Goal: Task Accomplishment & Management: Complete application form

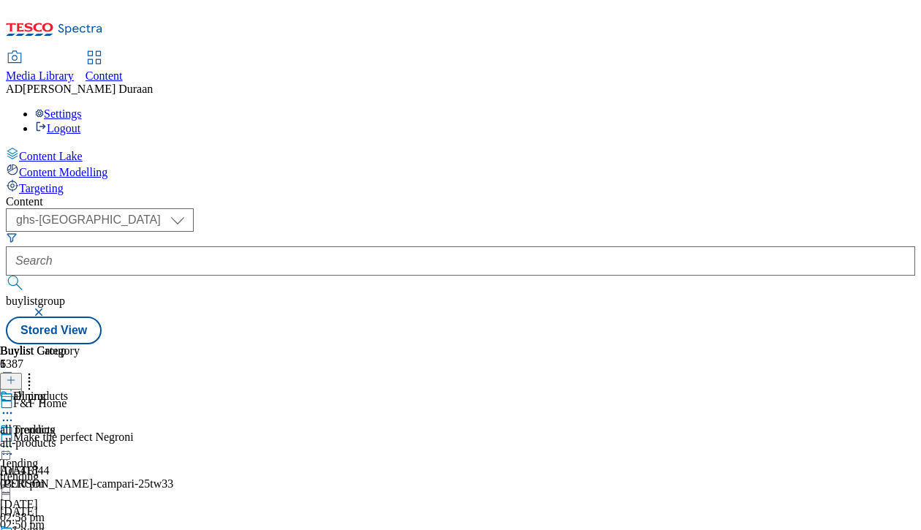
select select "ghs-[GEOGRAPHIC_DATA]"
click at [80, 436] on div "all-products" at bounding box center [40, 442] width 80 height 13
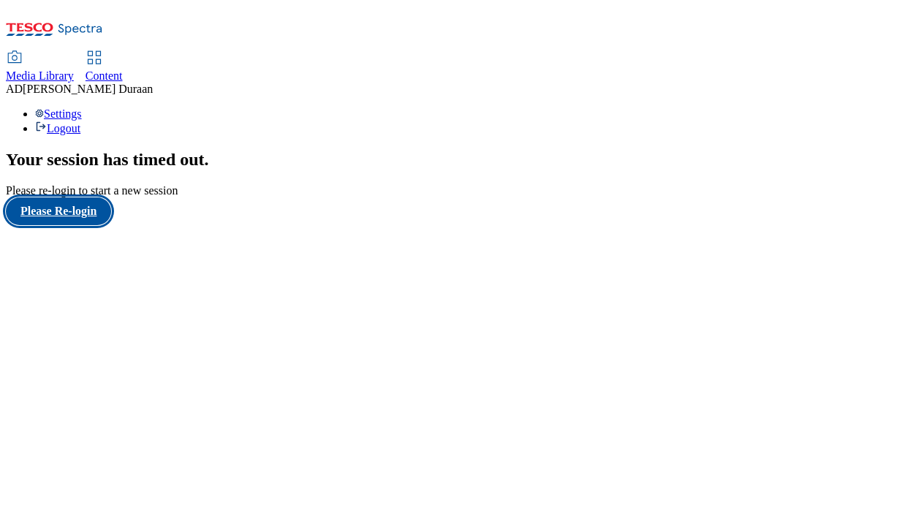
click at [83, 225] on button "Please Re-login" at bounding box center [58, 211] width 105 height 28
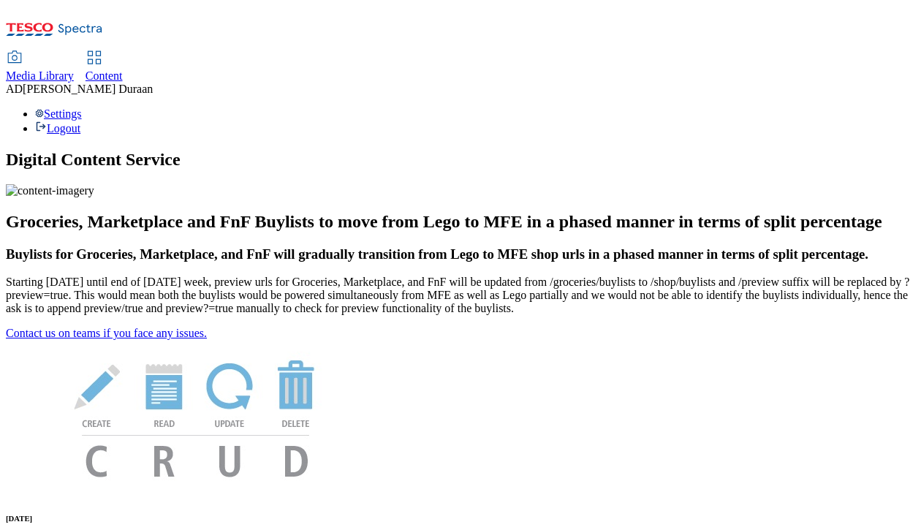
click at [123, 69] on span "Content" at bounding box center [104, 75] width 37 height 12
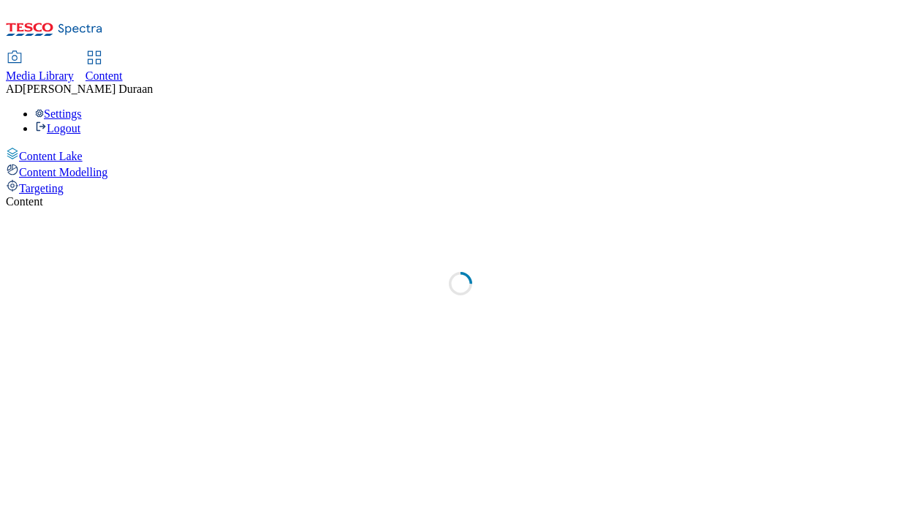
select select "ghs-uk"
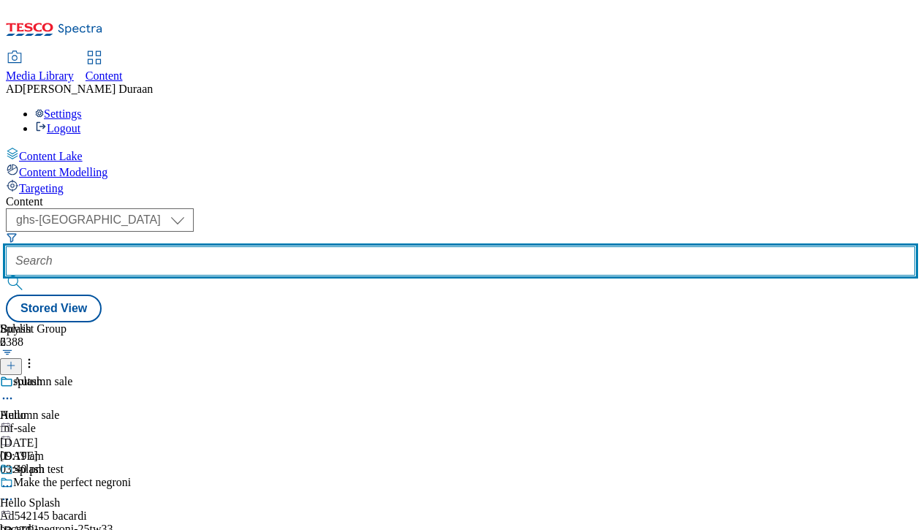
click at [355, 246] on input "text" at bounding box center [461, 260] width 910 height 29
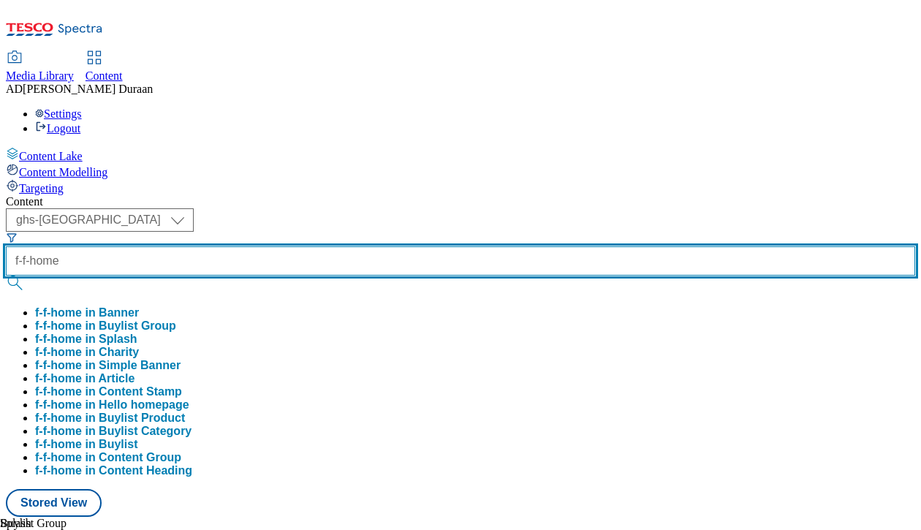
type input "f-f-home"
click at [6, 276] on button "submit" at bounding box center [16, 283] width 20 height 15
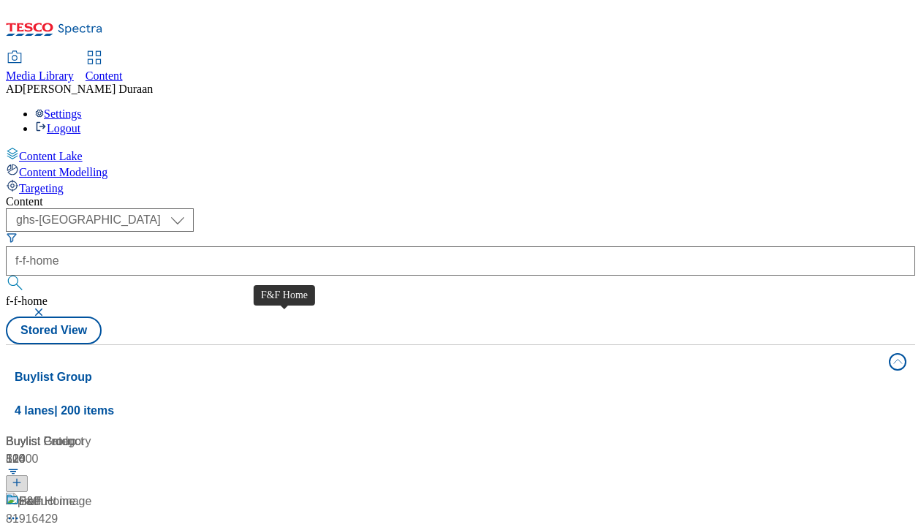
drag, startPoint x: 258, startPoint y: 332, endPoint x: 508, endPoint y: 340, distance: 250.2
click at [62, 529] on span "F&F Home" at bounding box center [34, 540] width 56 height 18
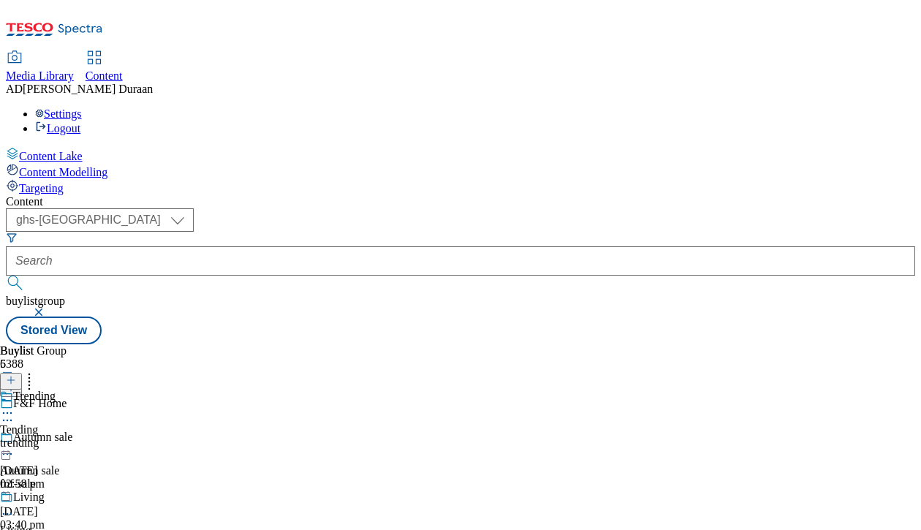
scroll to position [154, 0]
click at [80, 436] on div "all-products" at bounding box center [40, 442] width 80 height 13
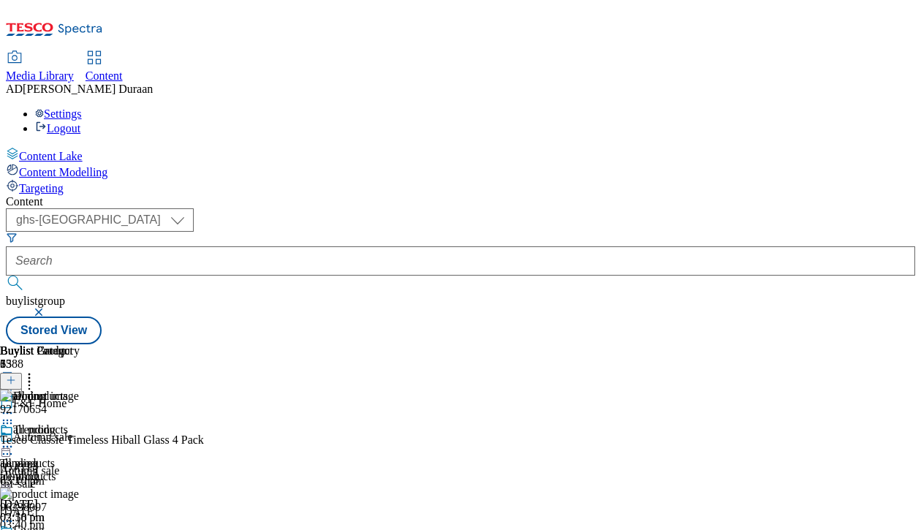
click at [15, 439] on icon at bounding box center [7, 446] width 15 height 15
click at [62, 472] on span "Edit" at bounding box center [53, 477] width 17 height 11
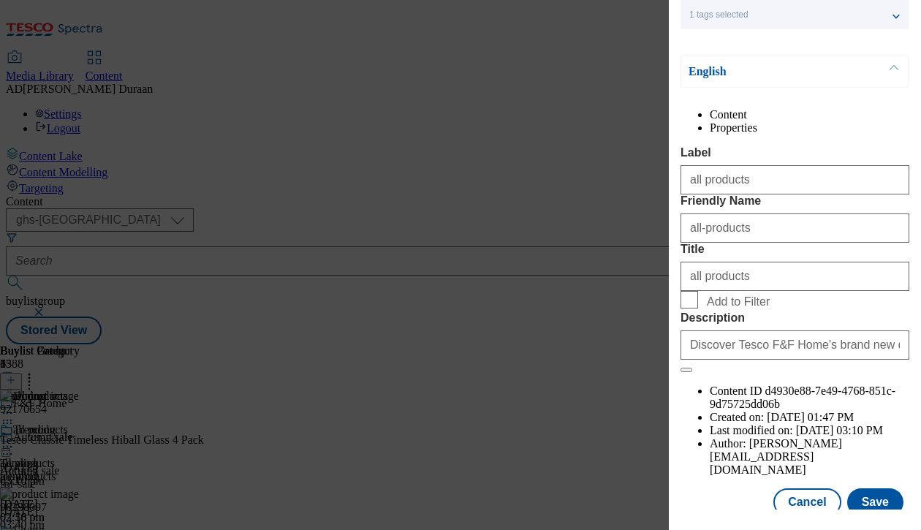
scroll to position [189, 0]
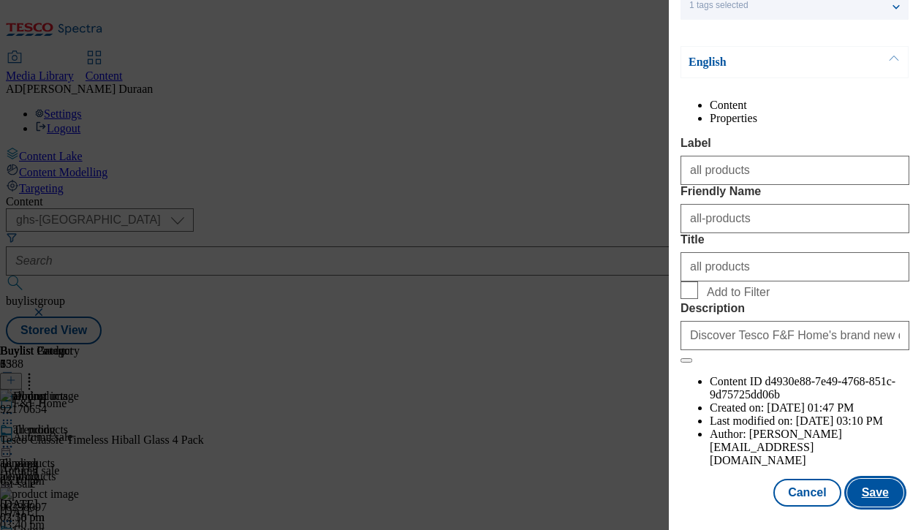
click at [874, 494] on button "Save" at bounding box center [875, 493] width 56 height 28
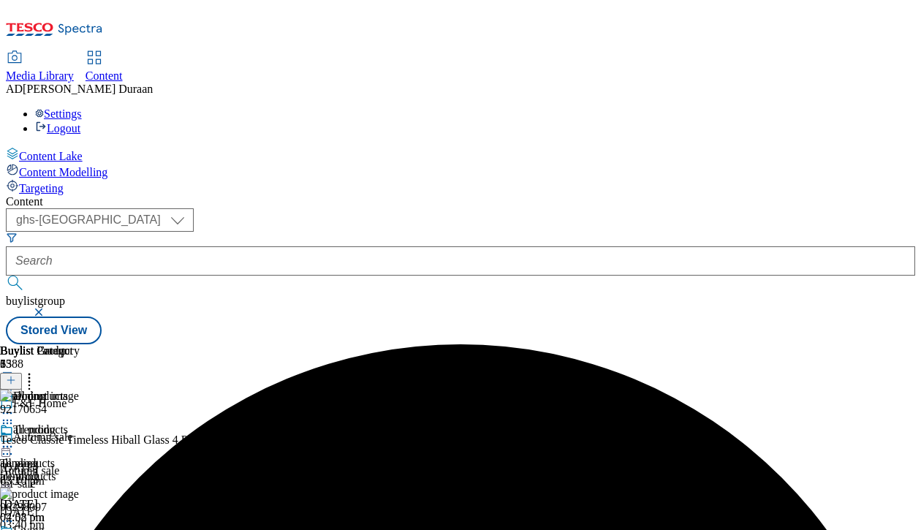
scroll to position [0, 377]
click at [15, 439] on icon at bounding box center [7, 446] width 15 height 15
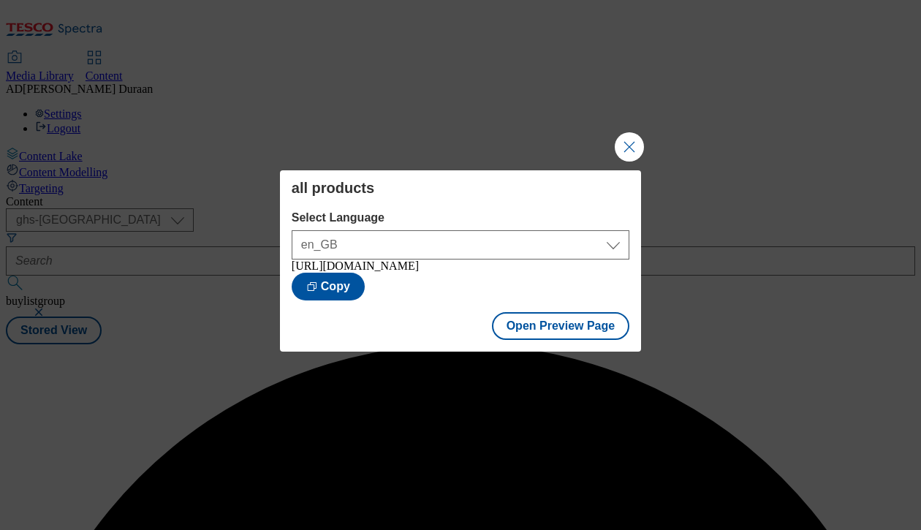
scroll to position [0, 0]
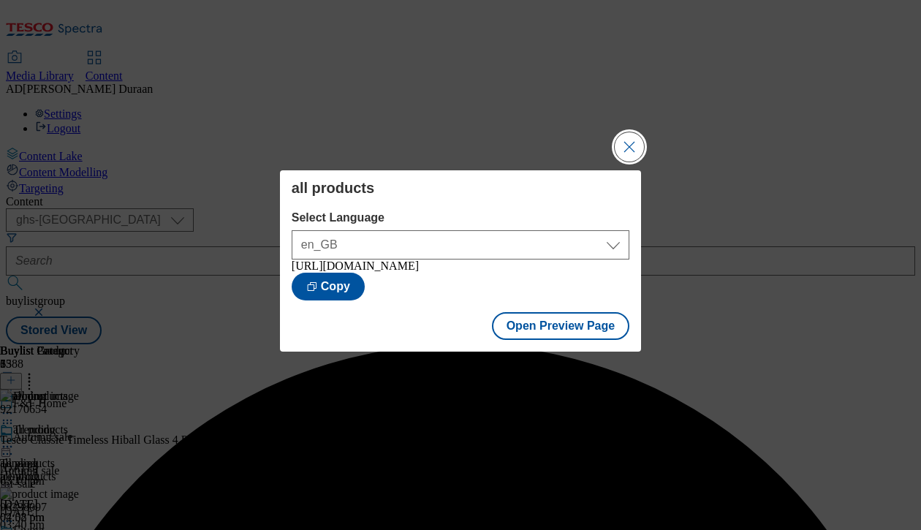
click at [632, 149] on button "Close Modal" at bounding box center [629, 146] width 29 height 29
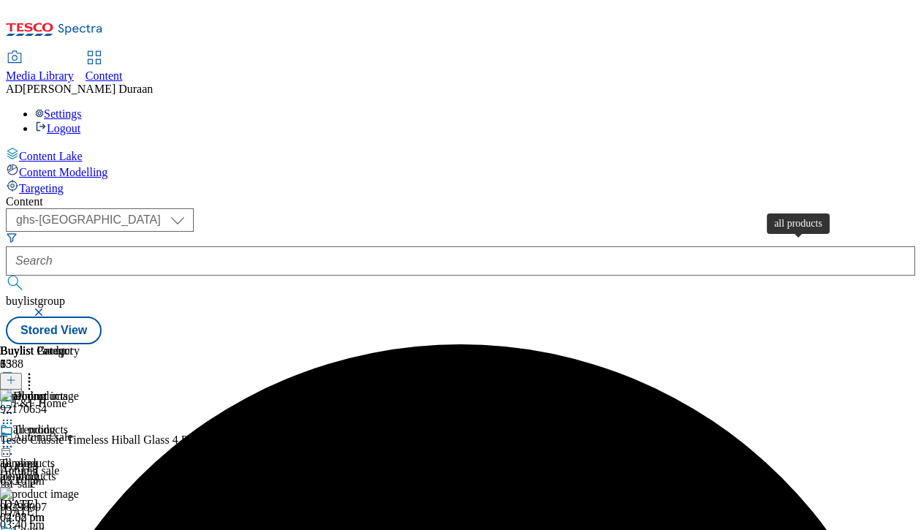
scroll to position [0, 377]
click at [15, 439] on icon at bounding box center [7, 446] width 15 height 15
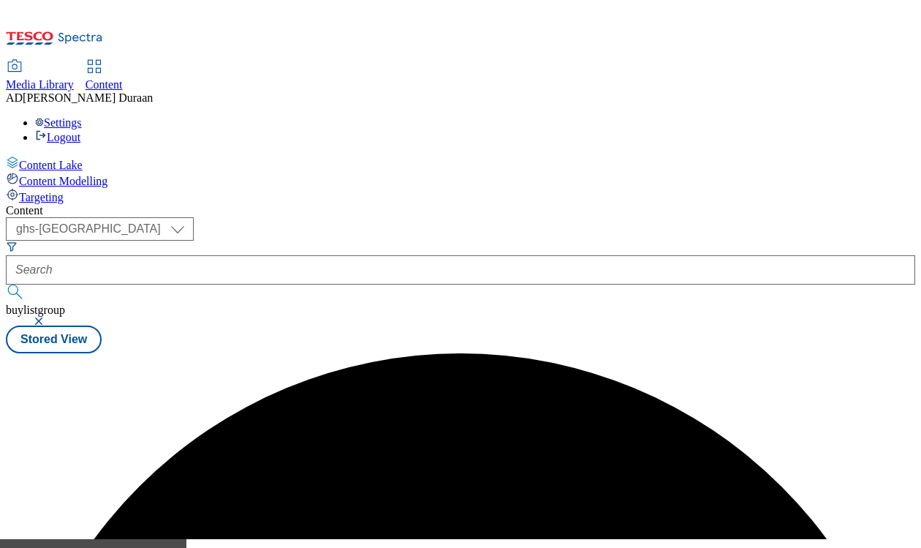
scroll to position [0, 0]
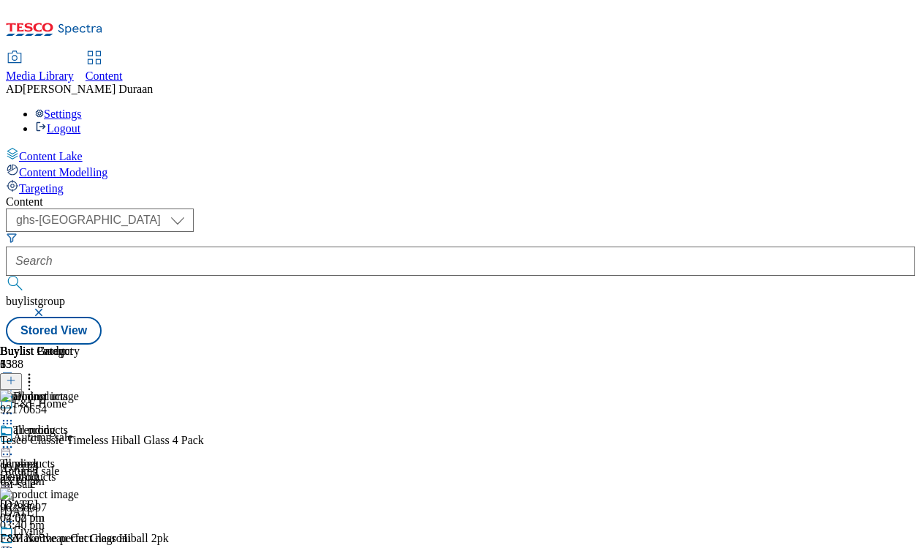
drag, startPoint x: 503, startPoint y: 114, endPoint x: 523, endPoint y: 101, distance: 24.3
click at [48, 308] on button "button" at bounding box center [40, 312] width 15 height 9
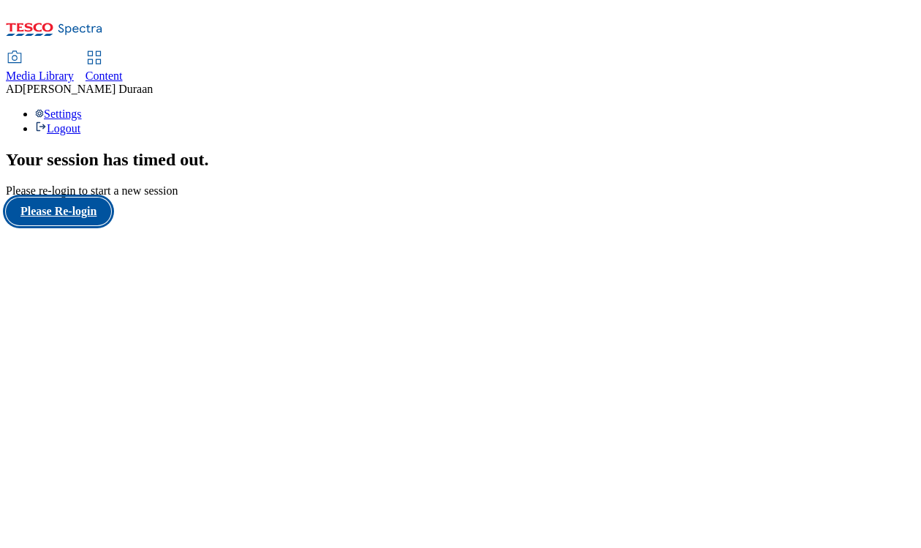
click at [78, 225] on button "Please Re-login" at bounding box center [58, 211] width 105 height 28
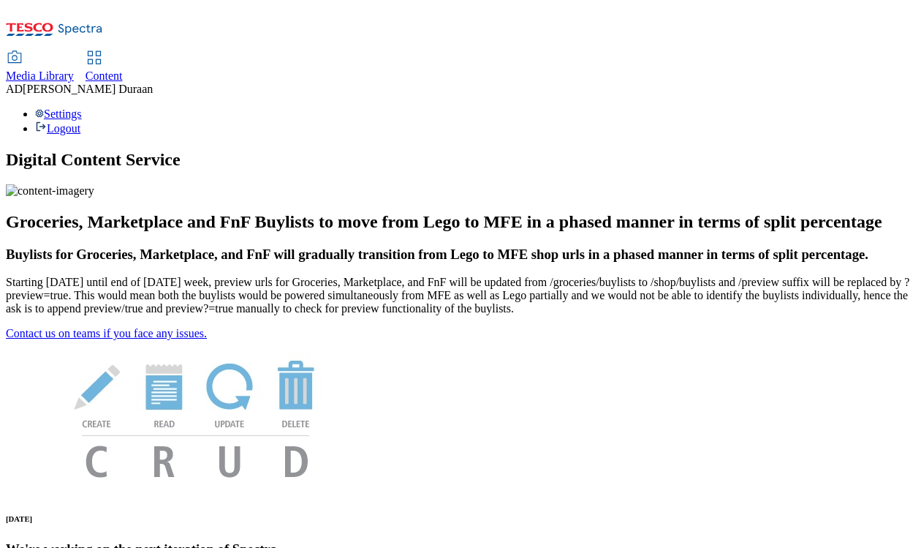
click at [123, 69] on span "Content" at bounding box center [104, 75] width 37 height 12
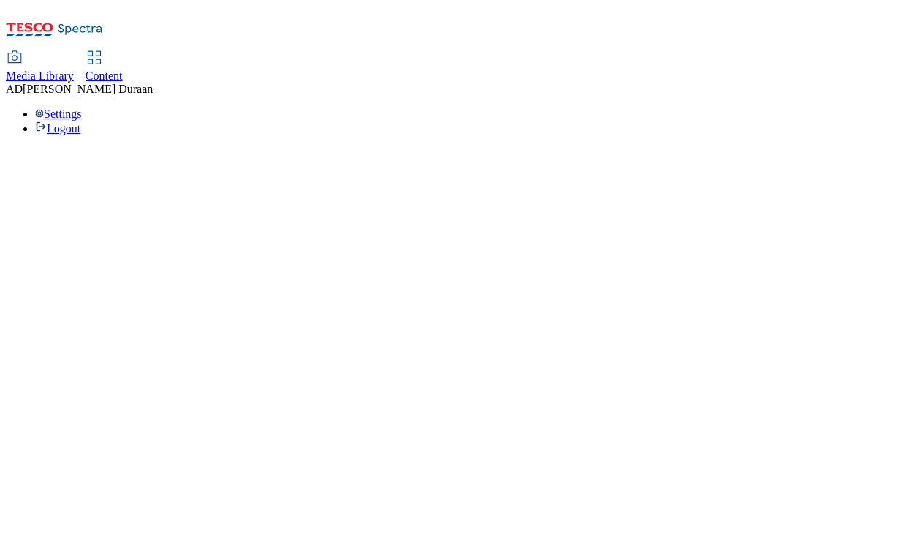
select select "ghs-[GEOGRAPHIC_DATA]"
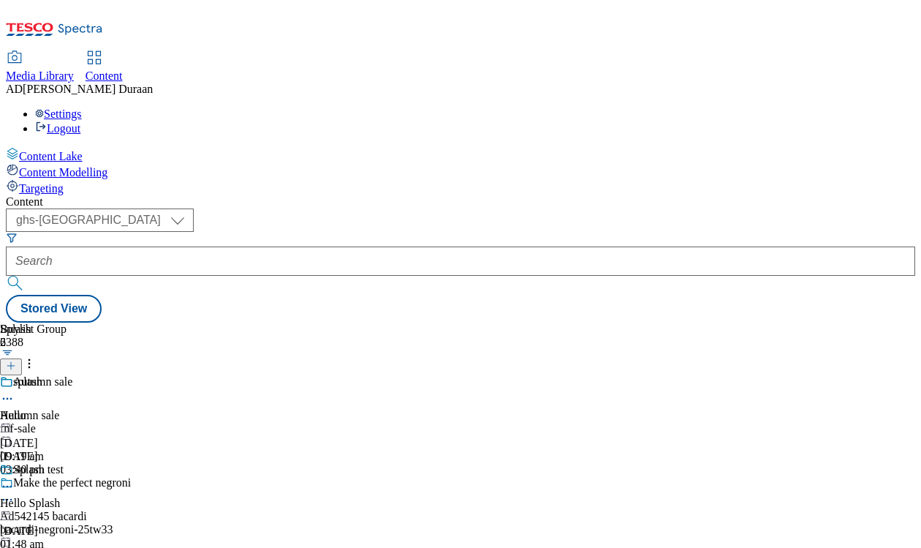
click at [16, 360] on icon at bounding box center [11, 365] width 10 height 10
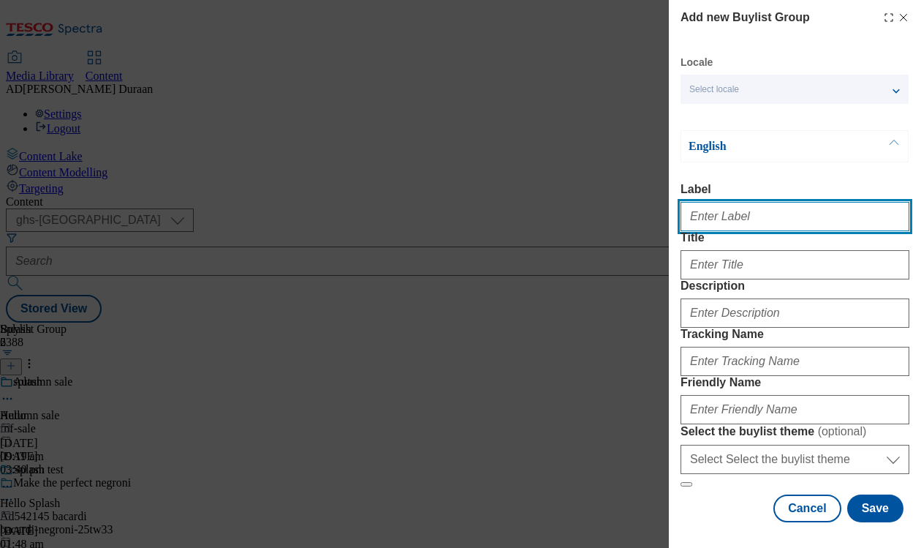
click at [744, 223] on input "Label" at bounding box center [795, 216] width 229 height 29
paste input "Women's faux fur coats and jackets"
drag, startPoint x: 855, startPoint y: 222, endPoint x: 697, endPoint y: 213, distance: 158.9
click at [640, 210] on div "Add new Buylist Group Locale Select locale English Welsh English Label Women's …" at bounding box center [460, 274] width 921 height 548
type input "Women's faux fur coats and jackets"
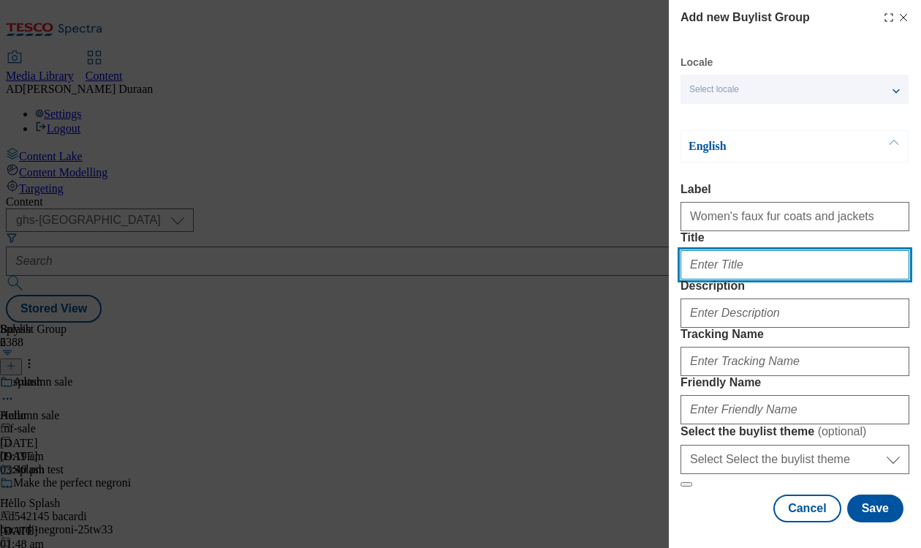
paste input "Women's faux fur coats and jackets"
type input "Women's faux fur coats and jackets"
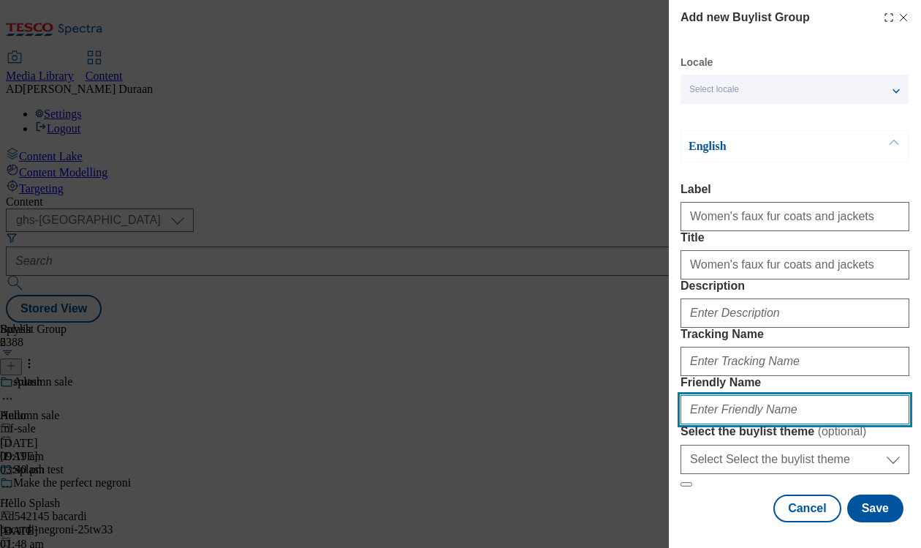
paste input "Women's faux fur coats and jackets"
type input "Women's faux fur coats and jackets"
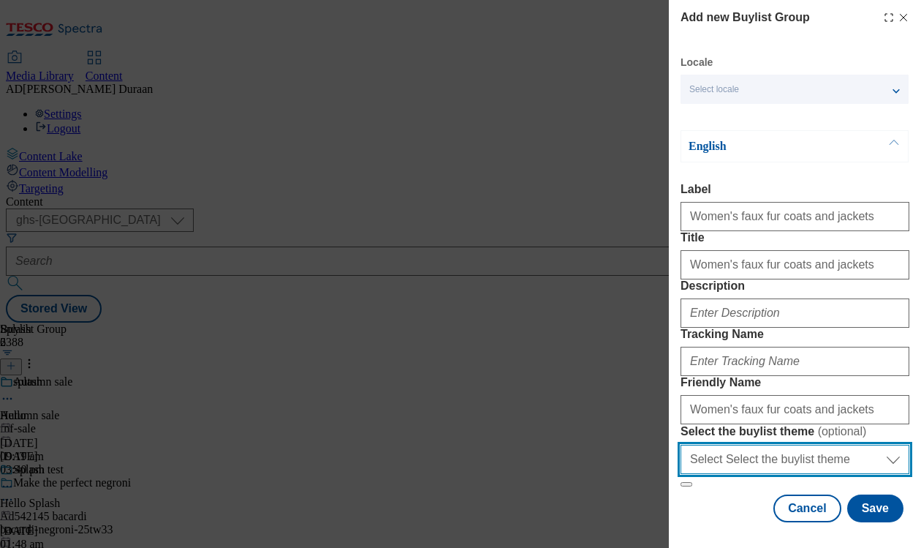
click at [845, 453] on select "Select Select the buylist theme default fandf" at bounding box center [795, 459] width 229 height 29
select select "fandf"
click at [681, 445] on select "Select Select the buylist theme default fandf" at bounding box center [795, 459] width 229 height 29
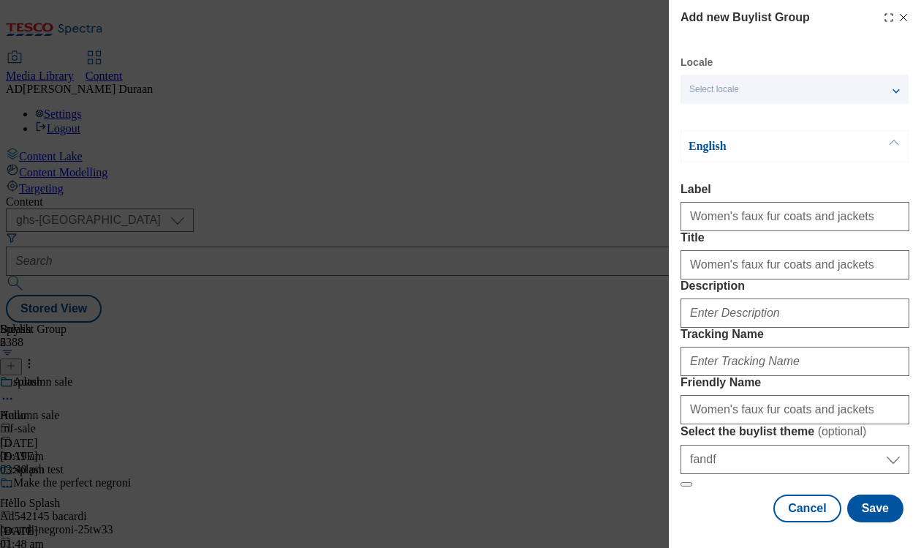
click at [795, 328] on label "Tracking Name" at bounding box center [795, 334] width 229 height 13
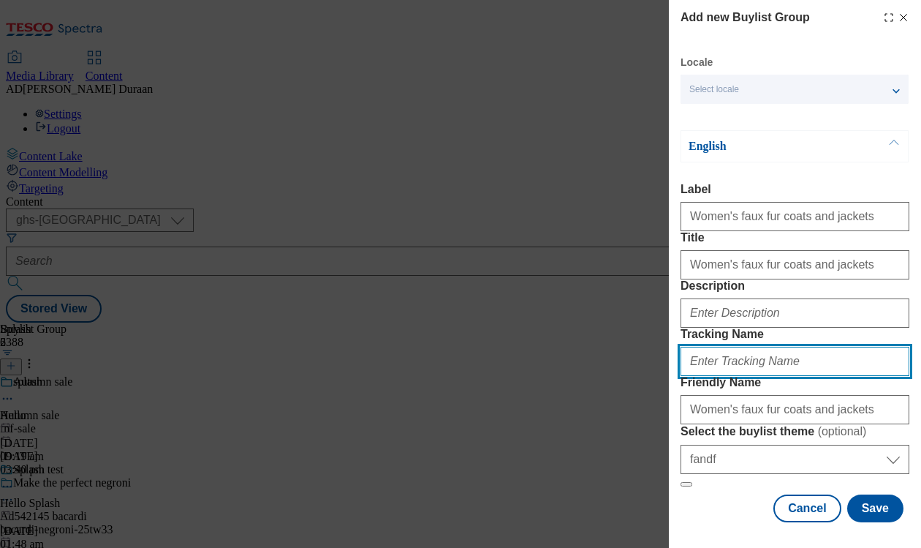
click at [795, 347] on input "Tracking Name" at bounding box center [795, 361] width 229 height 29
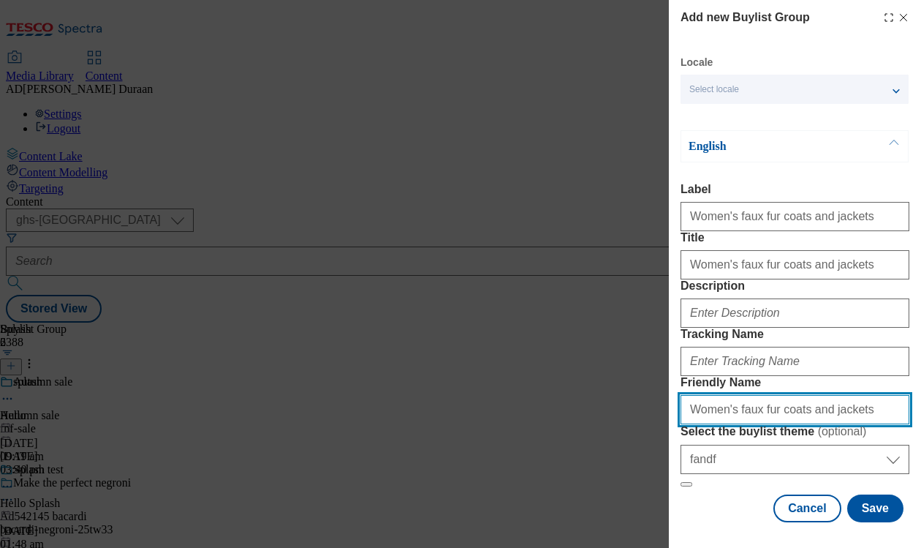
click at [689, 395] on input "Women's faux fur coats and jackets" at bounding box center [795, 409] width 229 height 29
type input "fnf-women-faux-fur-coats-jackets"
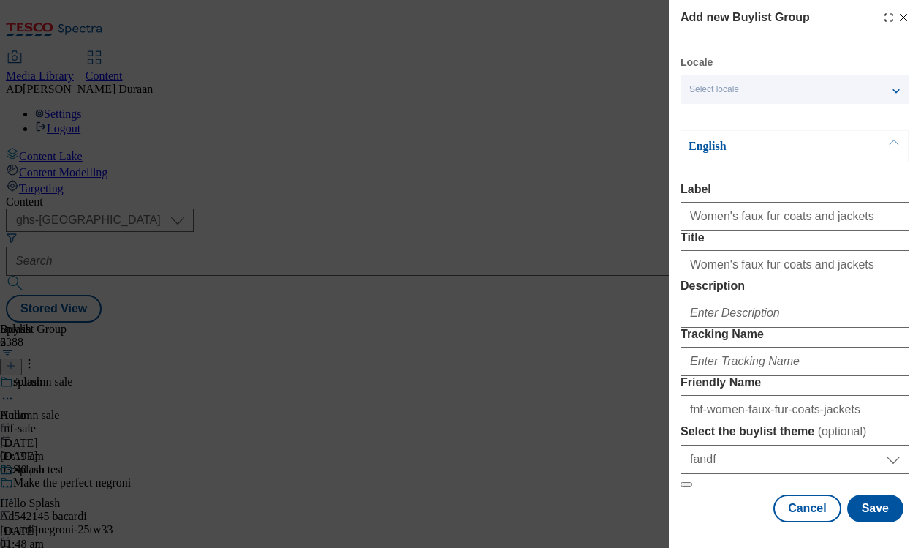
click at [861, 336] on form "Label Women's faux fur coats and jackets Title Women's faux fur coats and jacke…" at bounding box center [795, 335] width 229 height 304
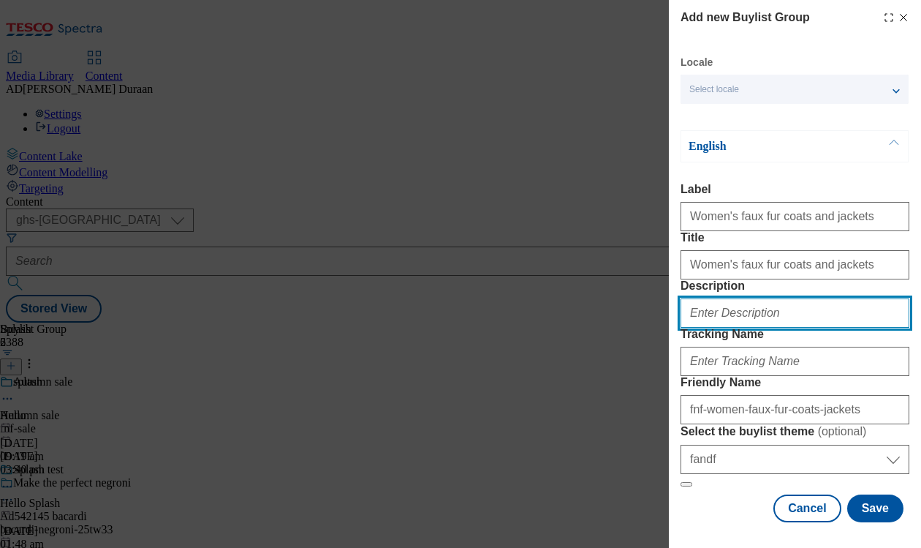
paste input "Stay on trend with our faux fur coats and jackets for women, including cropped,…"
type input "Stay on trend with our faux fur coats and jackets for women, including cropped,…"
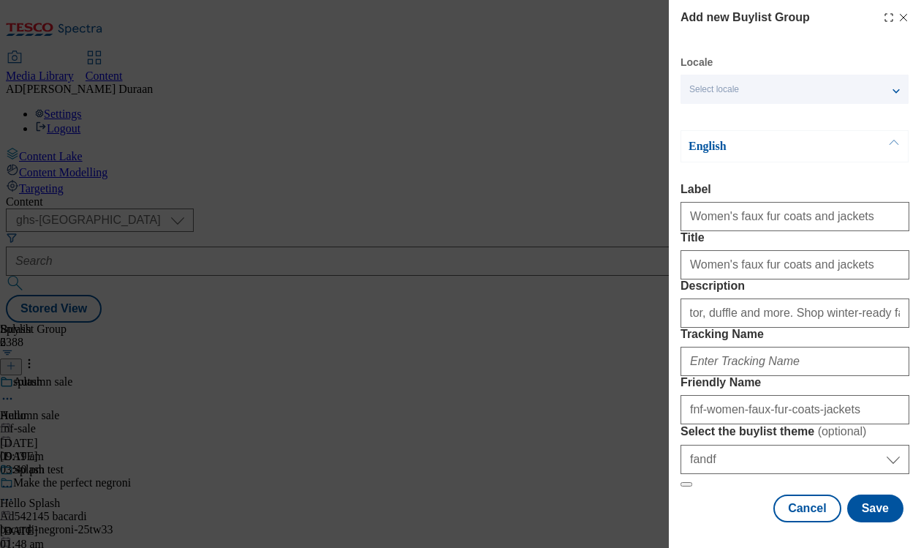
scroll to position [0, 0]
click at [866, 183] on form "Label Women's faux fur coats and jackets Title Women's faux fur coats and jacke…" at bounding box center [795, 335] width 229 height 304
click at [877, 510] on button "Save" at bounding box center [875, 508] width 56 height 28
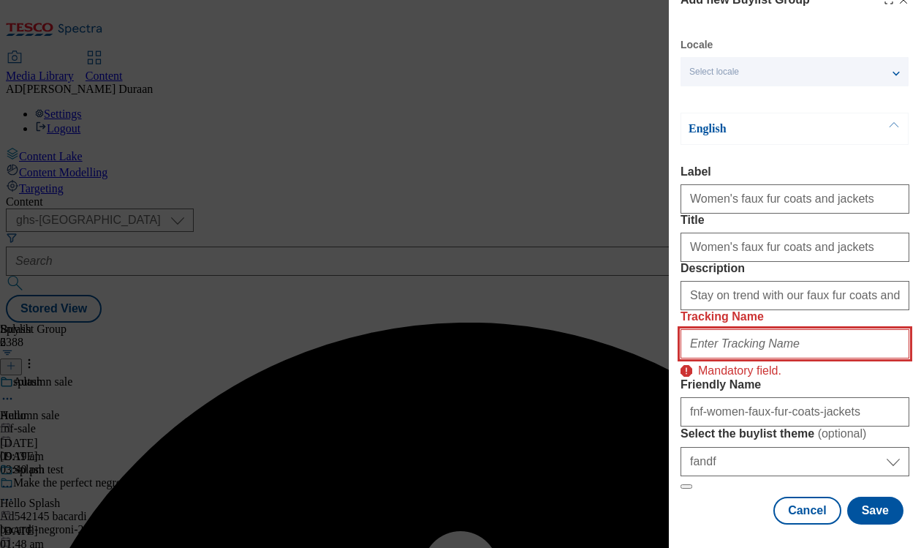
paste input "fnf_hub_fauxfur"
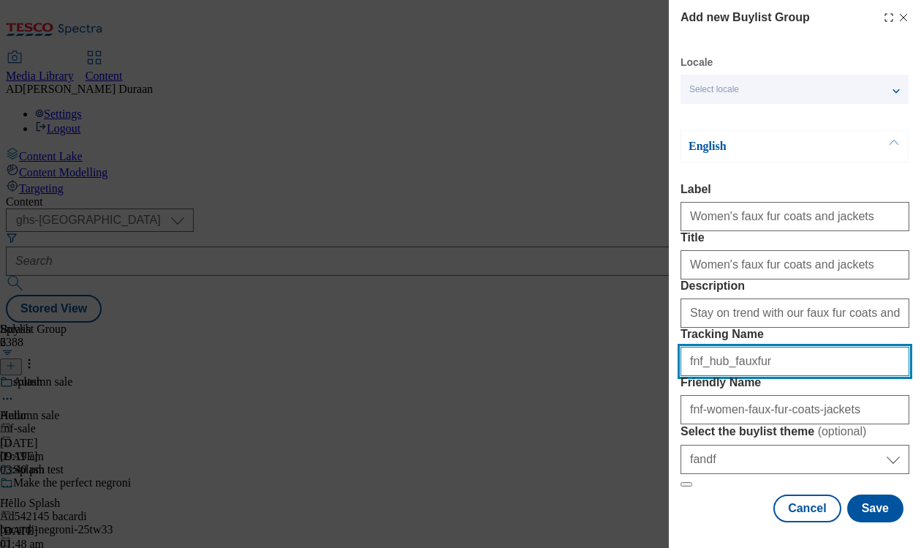
type input "fnf_hub_fauxfur"
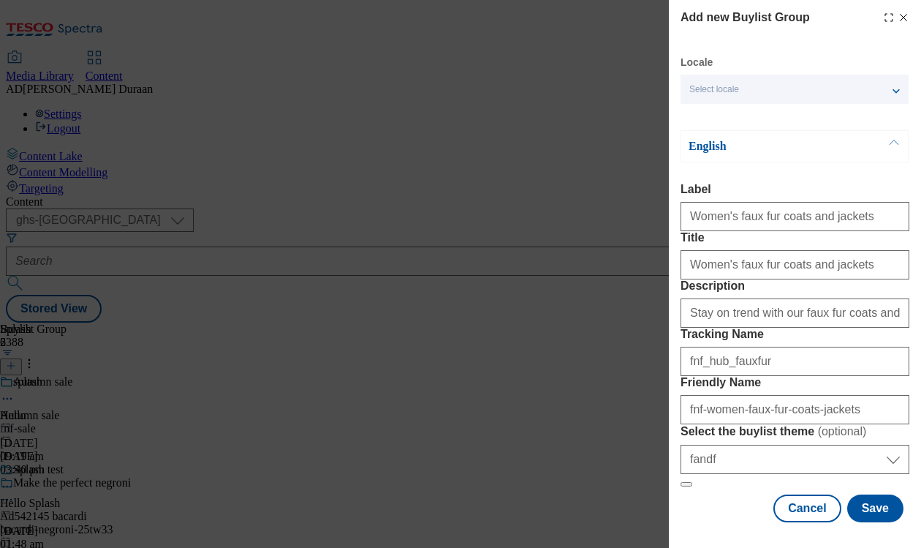
click at [895, 262] on form "Label Women's faux fur coats and jackets Title Women's faux fur coats and jacke…" at bounding box center [795, 335] width 229 height 304
click at [882, 510] on button "Save" at bounding box center [875, 508] width 56 height 28
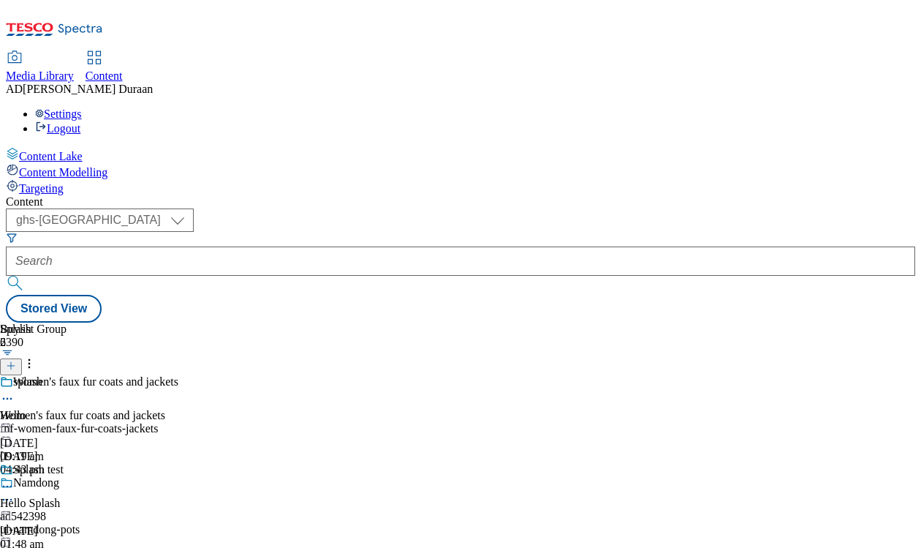
click at [180, 422] on div "fnf-women-faux-fur-coats-jackets" at bounding box center [90, 428] width 180 height 13
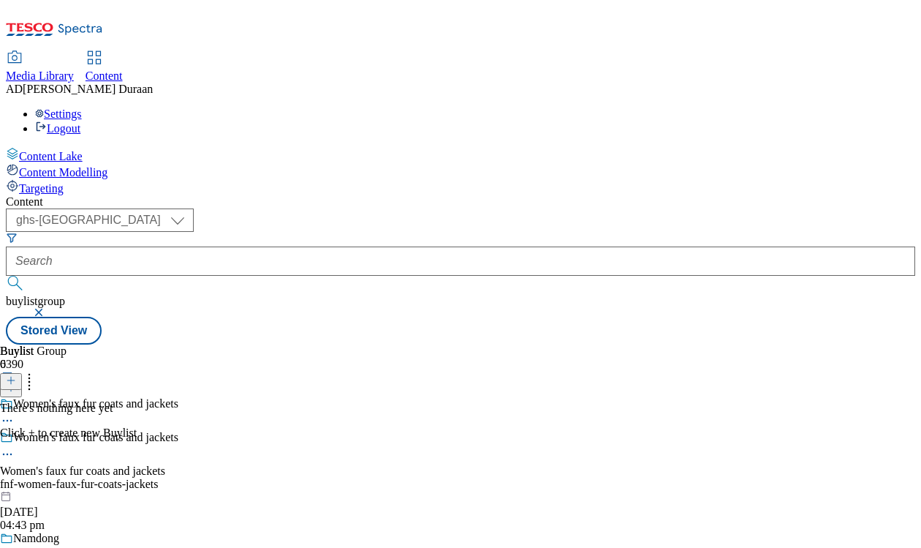
click at [16, 375] on icon at bounding box center [11, 380] width 10 height 10
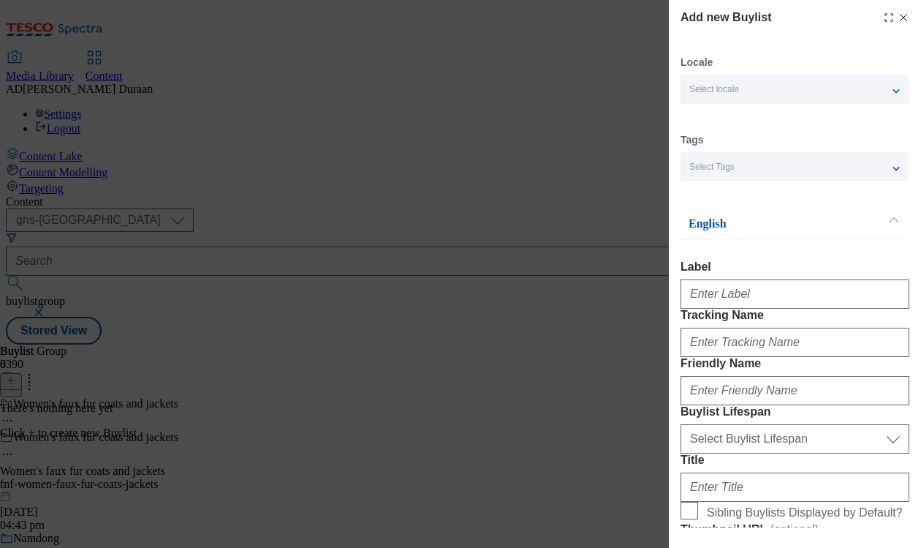
click at [740, 167] on div "Select Tags" at bounding box center [795, 166] width 228 height 29
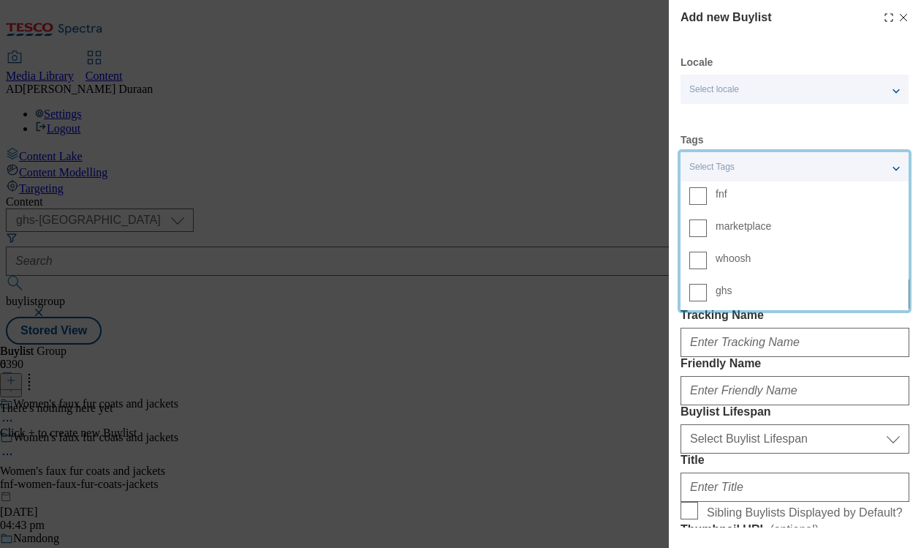
click at [734, 192] on span "fnf" at bounding box center [808, 193] width 184 height 13
click at [707, 192] on input "fnf" at bounding box center [698, 196] width 18 height 18
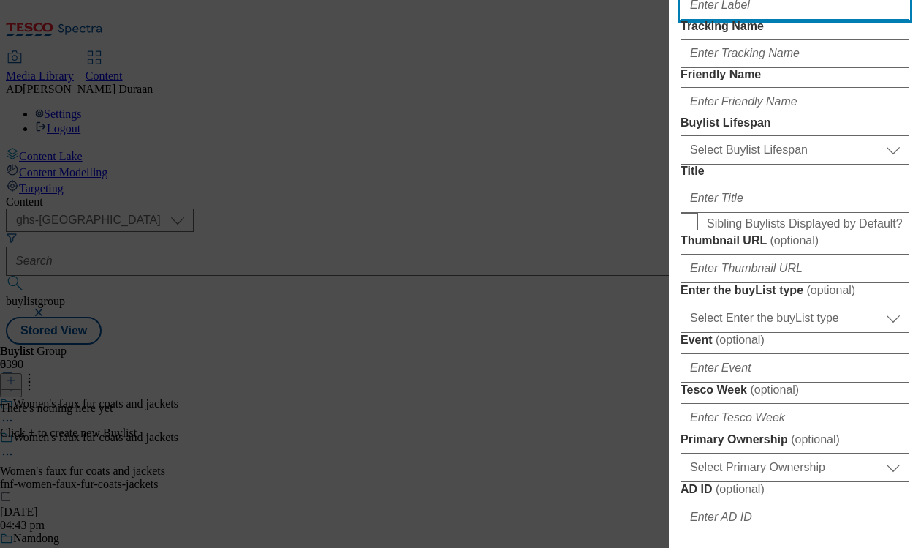
scroll to position [290, 0]
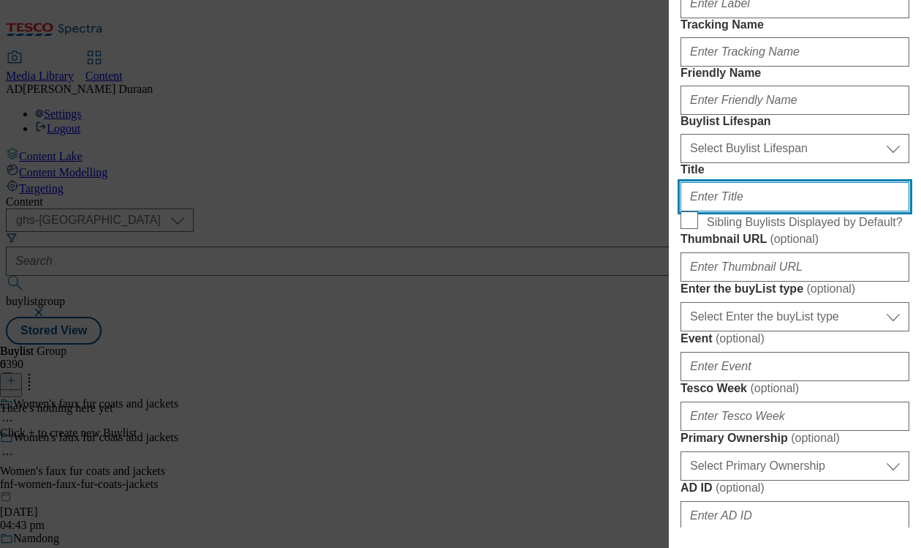
paste input "Explore the range"
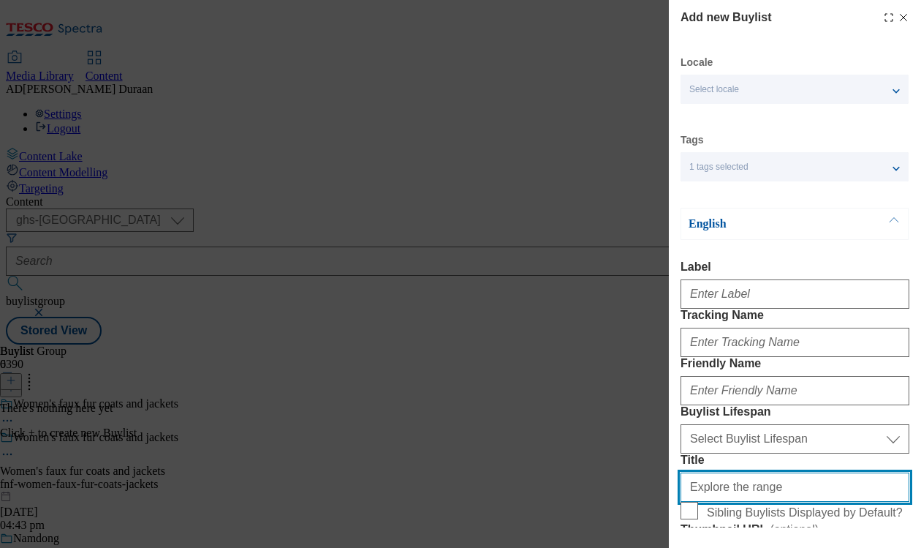
scroll to position [1, 0]
type input "Explore the range"
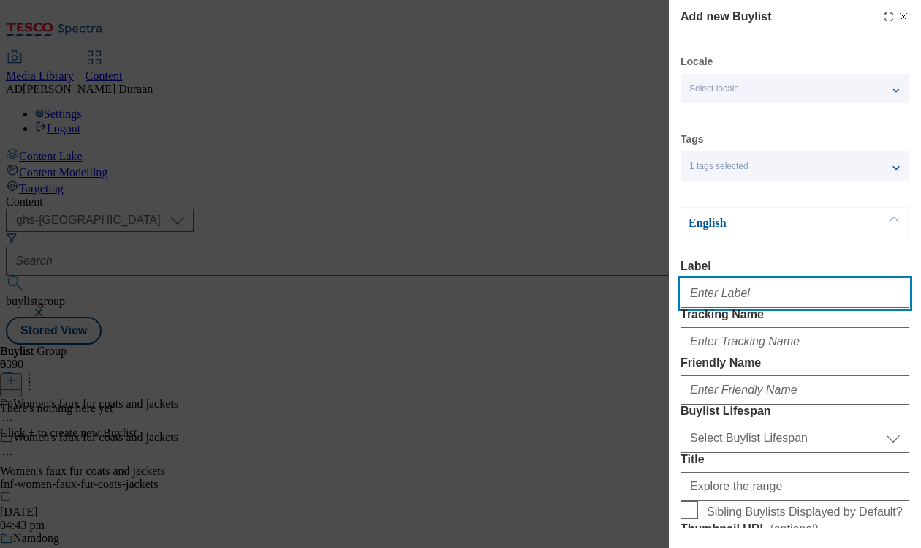
paste input "Explore the range"
type input "Explore the range"
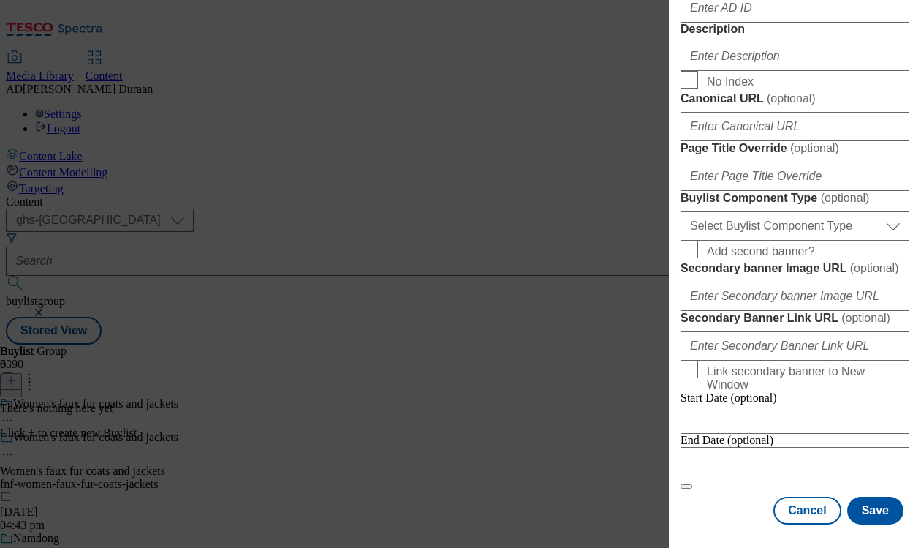
scroll to position [825, 0]
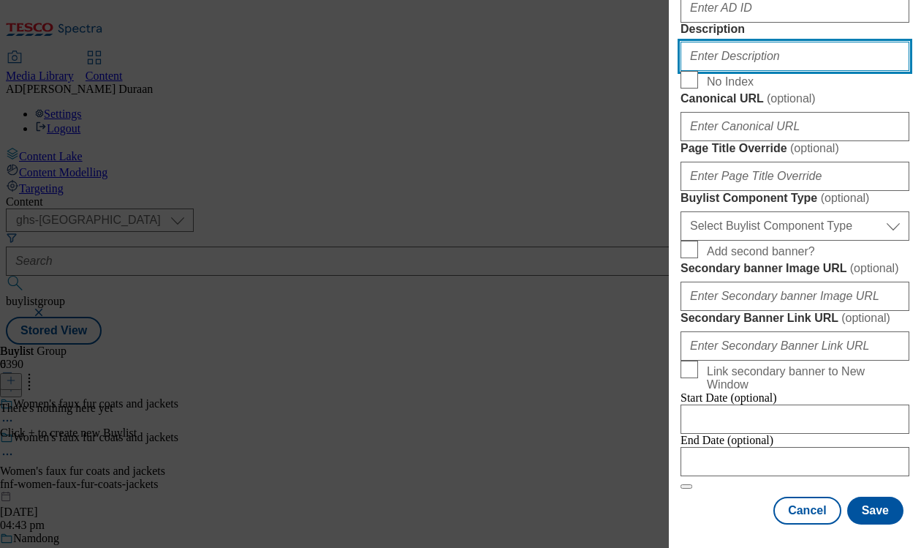
paste input "Stay on trend with our faux fur coats and jackets for women, including cropped,…"
type input "Stay on trend with our faux fur coats and jackets for women, including cropped,…"
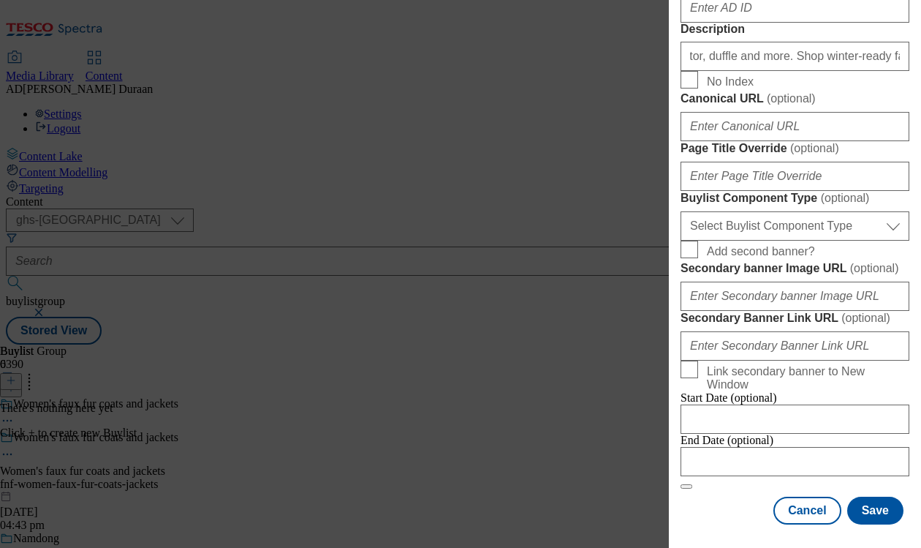
scroll to position [0, 0]
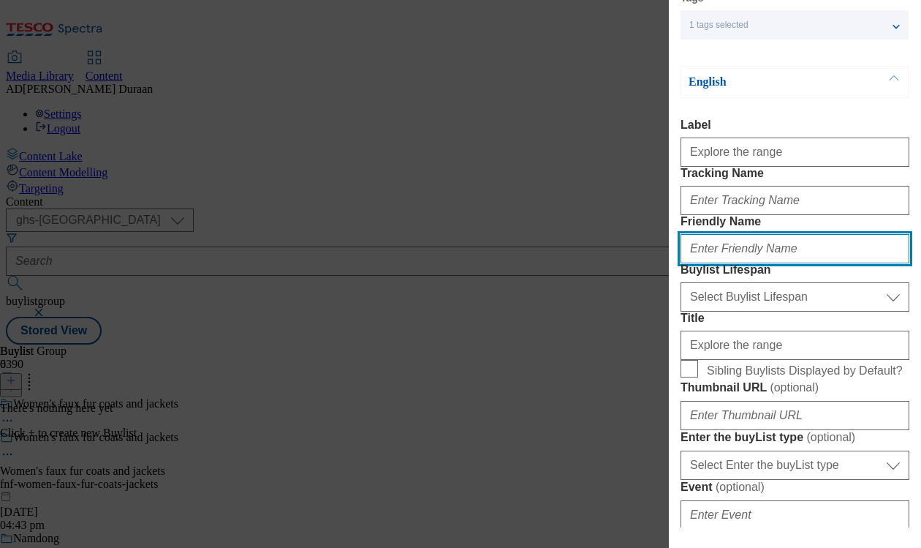
scroll to position [150, 0]
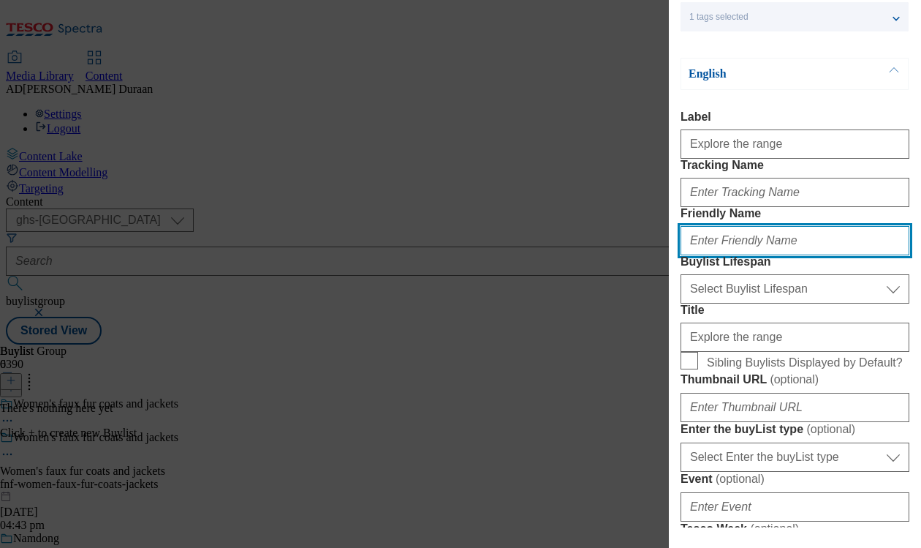
paste input "Women's faux fur coats and jackets"
drag, startPoint x: 886, startPoint y: 294, endPoint x: 647, endPoint y: 301, distance: 239.2
click at [647, 301] on div "Add new Buylist Locale Select locale English Welsh Tags 1 tags selected fnf mar…" at bounding box center [460, 274] width 921 height 548
type input "explore-the-range"
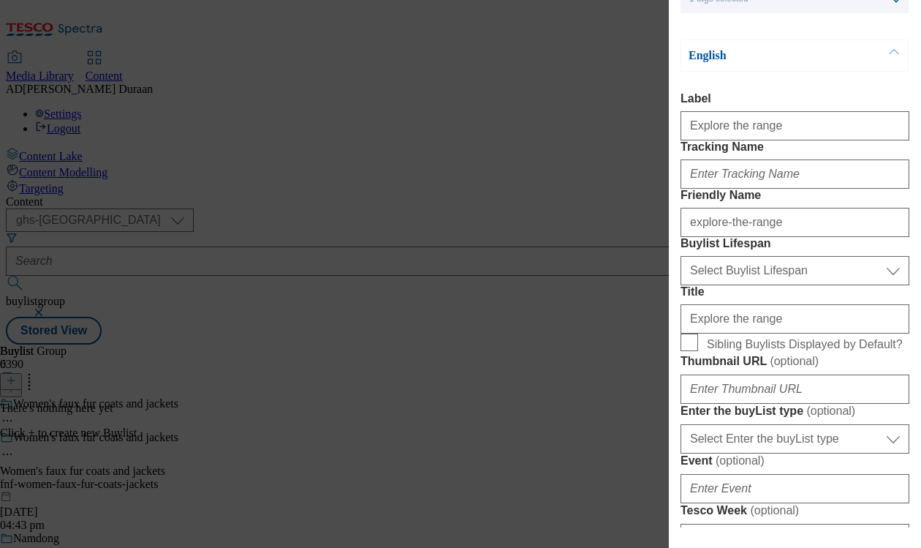
scroll to position [176, 0]
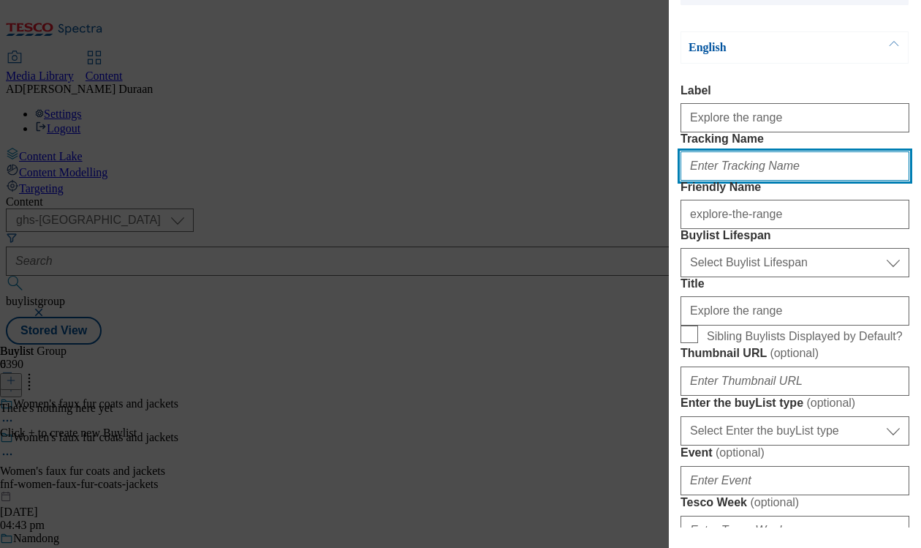
paste input "fnf_hub_fauxfur"
type input "fnf_hub_fauxfur"
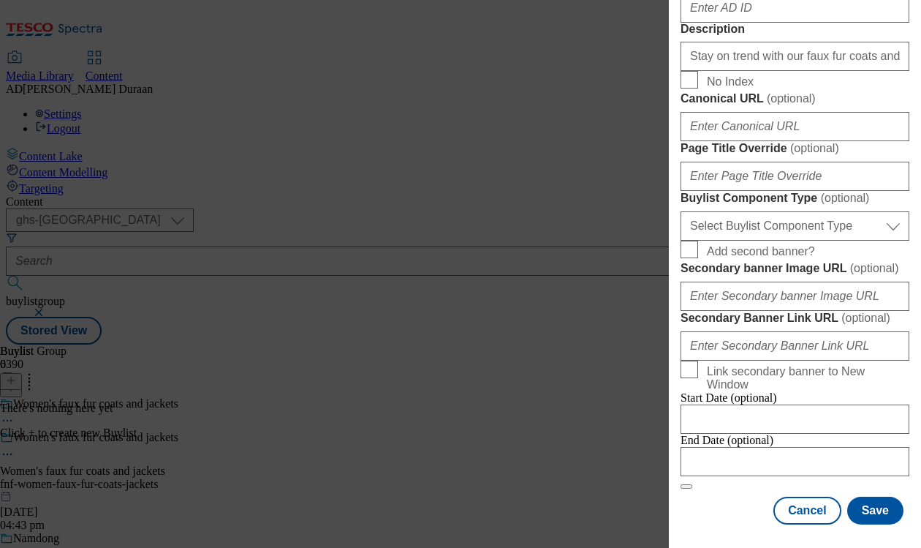
scroll to position [1222, 0]
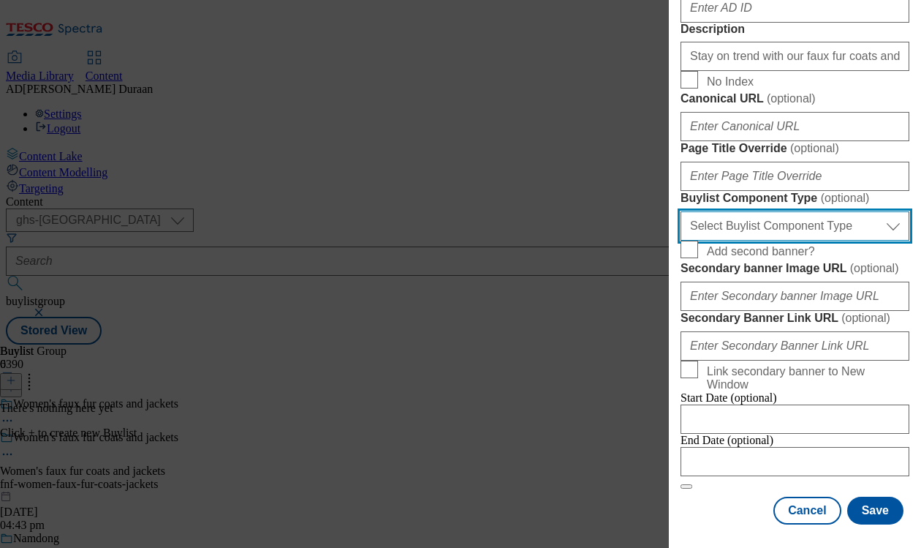
click at [829, 211] on select "Select Buylist Component Type Banner Competition Header Meal" at bounding box center [795, 225] width 229 height 29
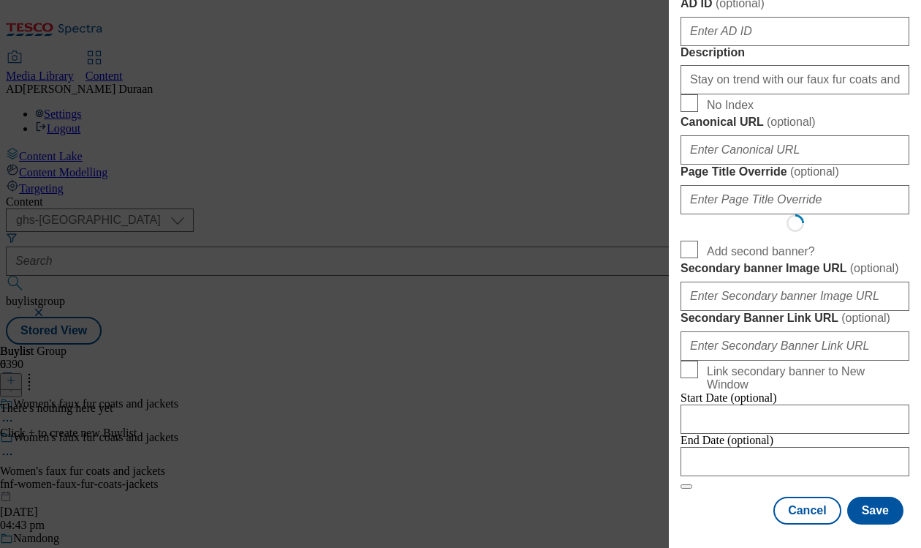
select select "Banner"
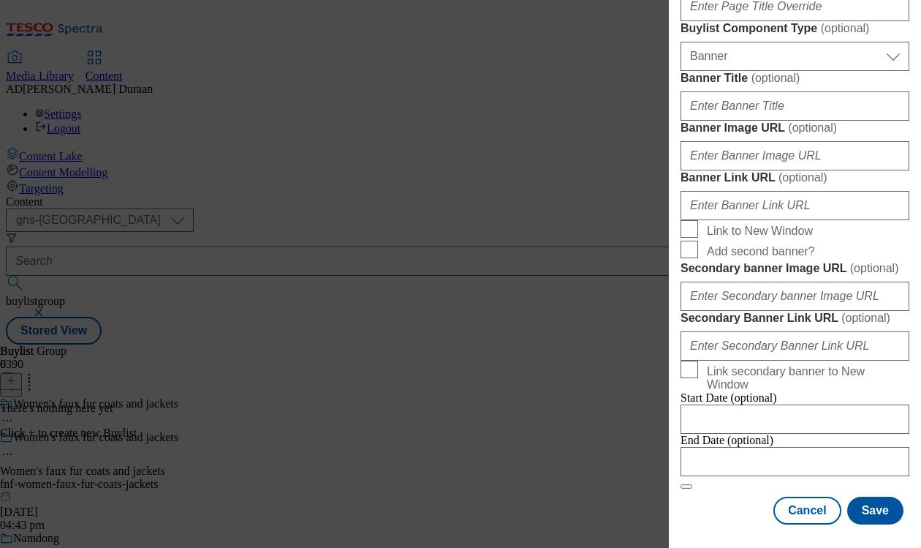
scroll to position [1416, 0]
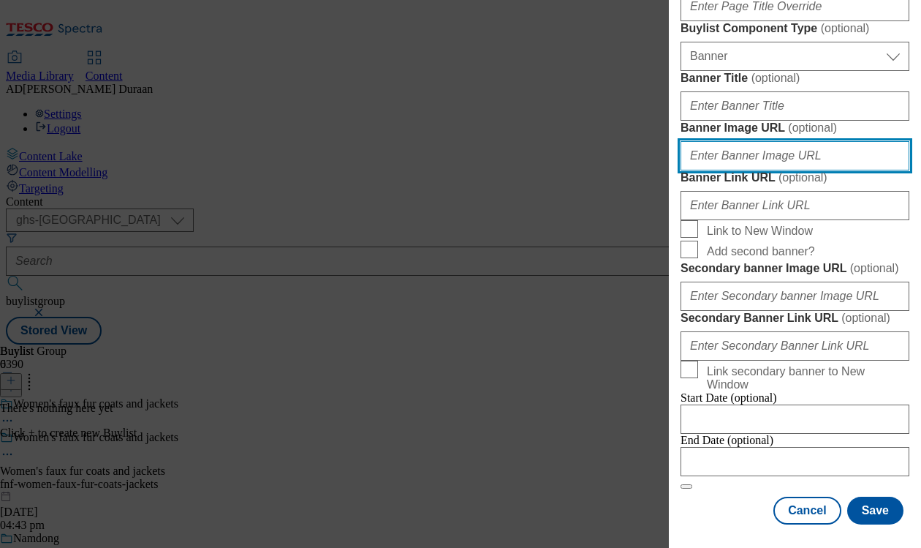
paste input "https://digitalcontent.api.tesco.com/v2/media/ghs-mktg/9ed0c0ec-1a2b-44a9-9f2e-…"
type input "https://digitalcontent.api.tesco.com/v2/media/ghs-mktg/9ed0c0ec-1a2b-44a9-9f2e-…"
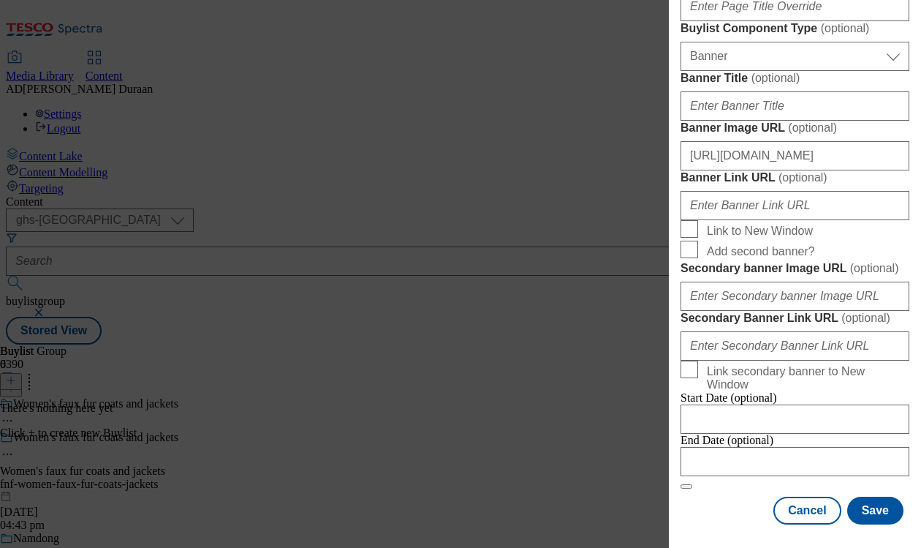
drag, startPoint x: 754, startPoint y: 135, endPoint x: 635, endPoint y: 3, distance: 177.5
click at [0, 0] on div "Add new Buylist Locale Select locale English Welsh Tags 1 tags selected fnf mar…" at bounding box center [460, 274] width 921 height 548
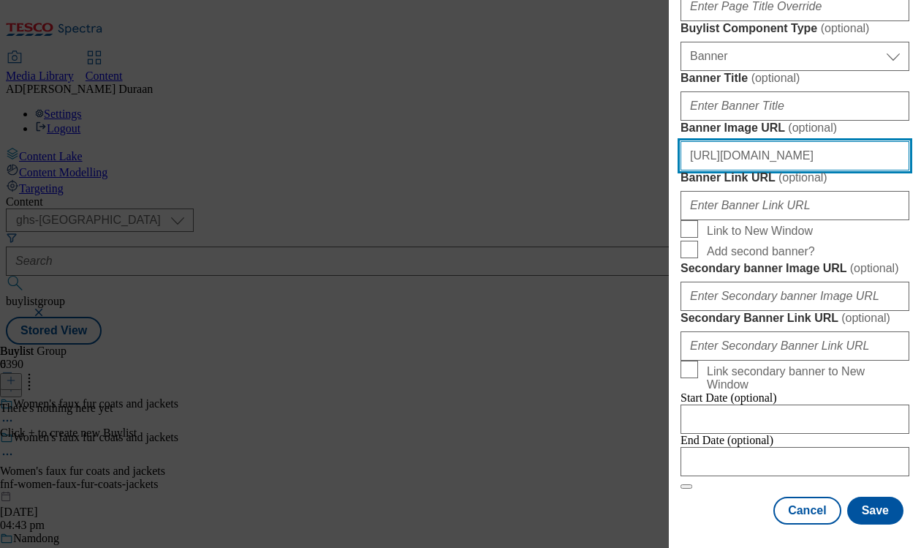
scroll to position [0, 0]
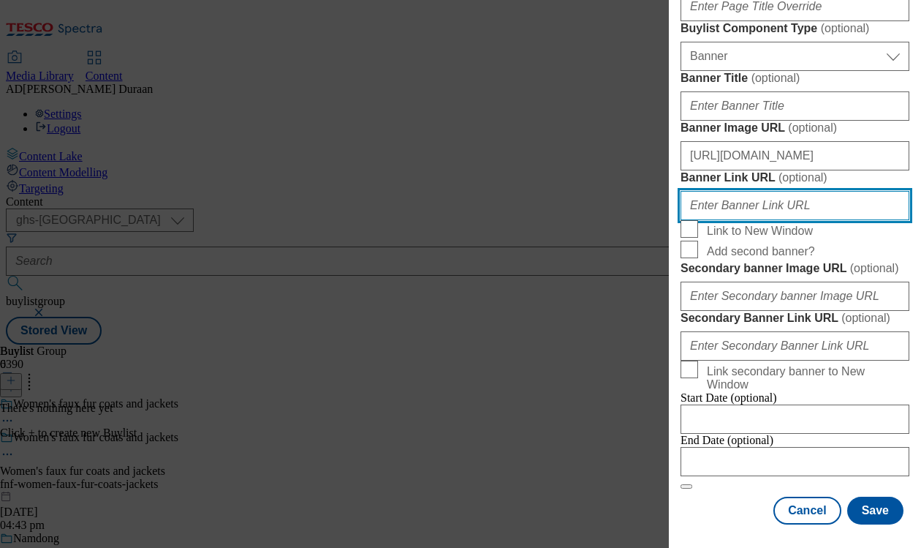
paste input "https://www.tesco.com/shop/en-GB/landing/f-f"
paste input "fnf_hub_fauxfur"
type input "https://www.tesco.com/shop/en-GB/landing/f-f?icid=fnf_hub_fauxfur"
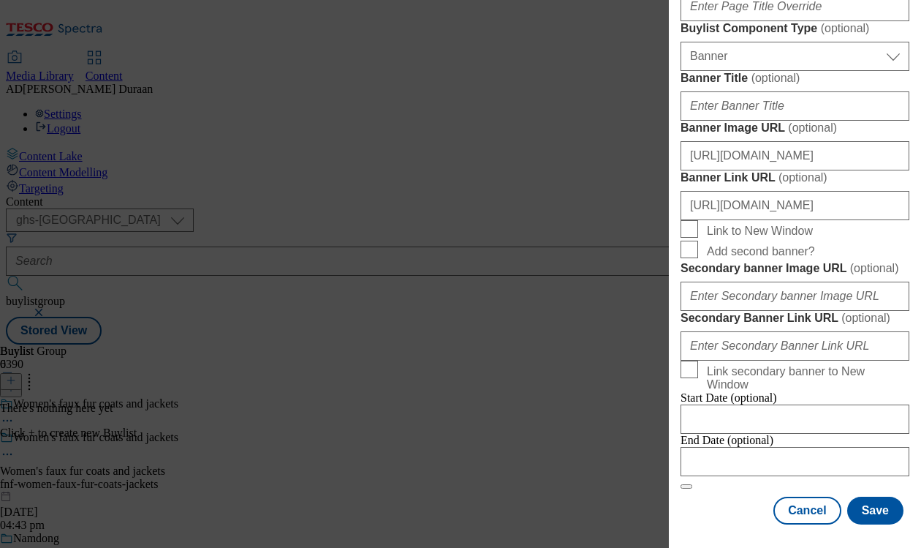
scroll to position [0, 0]
click at [874, 513] on button "Save" at bounding box center [875, 510] width 56 height 28
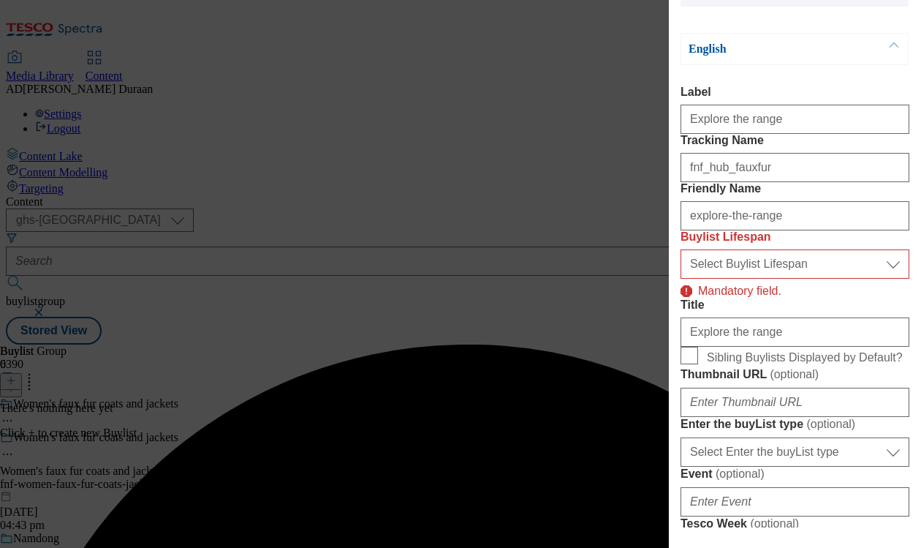
scroll to position [181, 0]
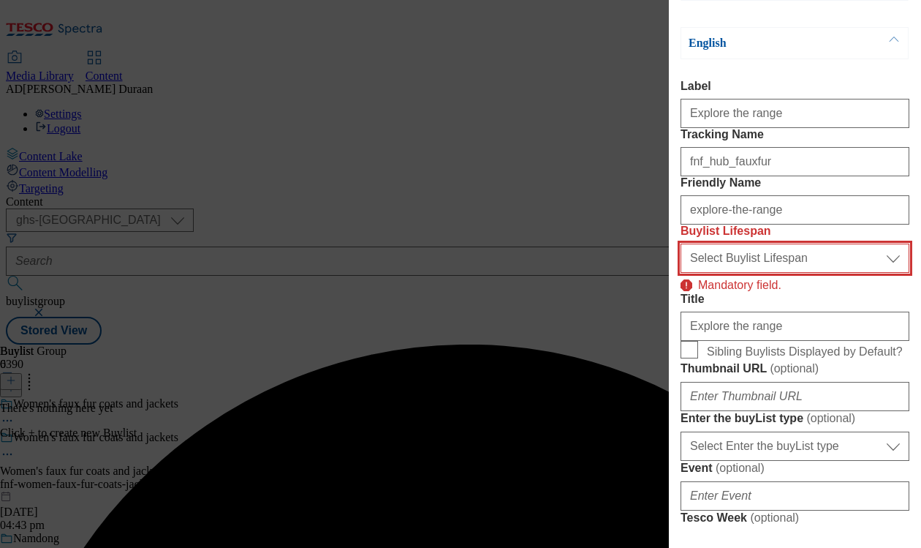
click at [829, 273] on select "Select Buylist Lifespan evergreen seasonal tactical" at bounding box center [795, 257] width 229 height 29
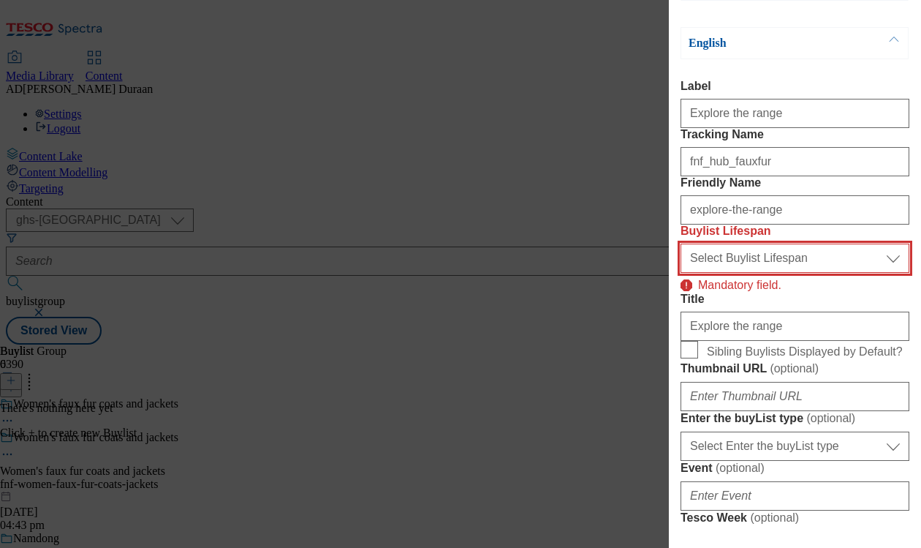
select select "seasonal"
click at [681, 273] on select "Select Buylist Lifespan evergreen seasonal tactical" at bounding box center [795, 257] width 229 height 29
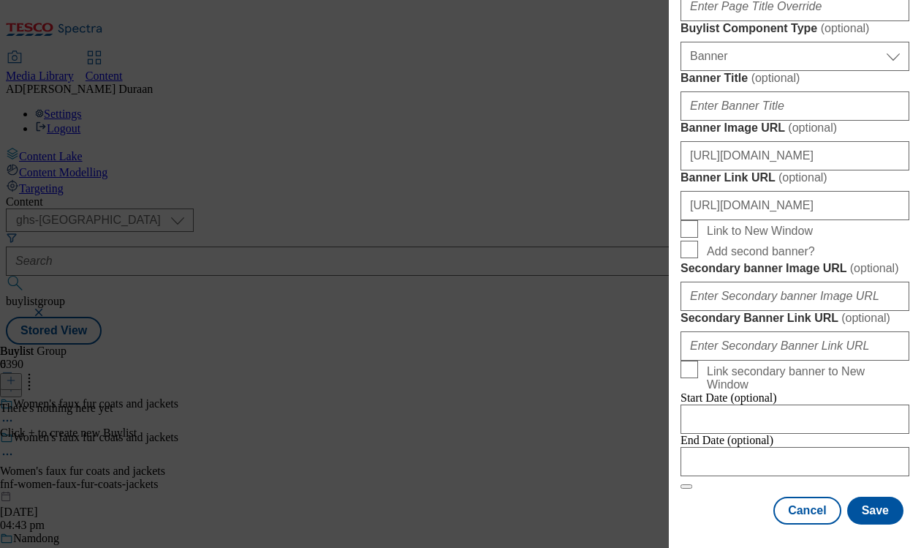
scroll to position [1582, 0]
click at [876, 511] on button "Save" at bounding box center [875, 510] width 56 height 28
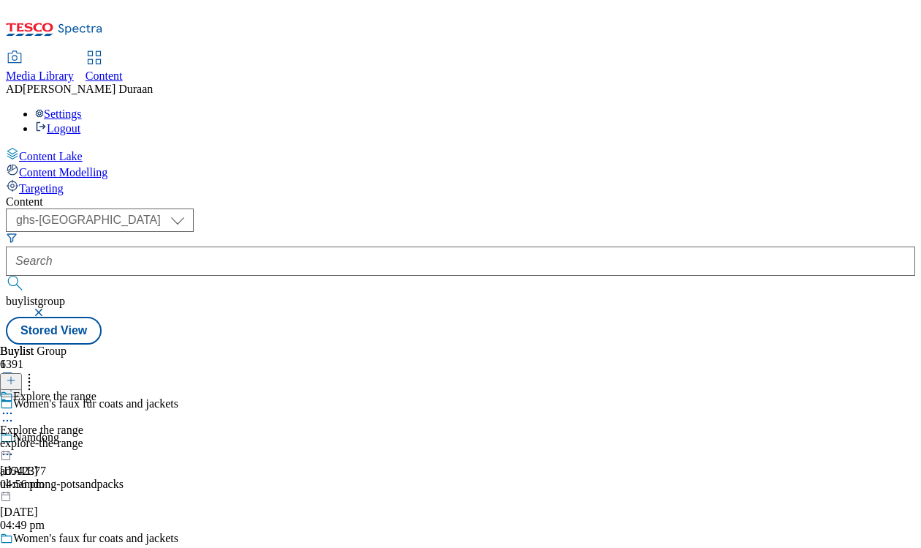
click at [97, 390] on div "Explore the range Explore the range explore-the-range 29 Sept 2025 04:56 pm" at bounding box center [48, 440] width 97 height 101
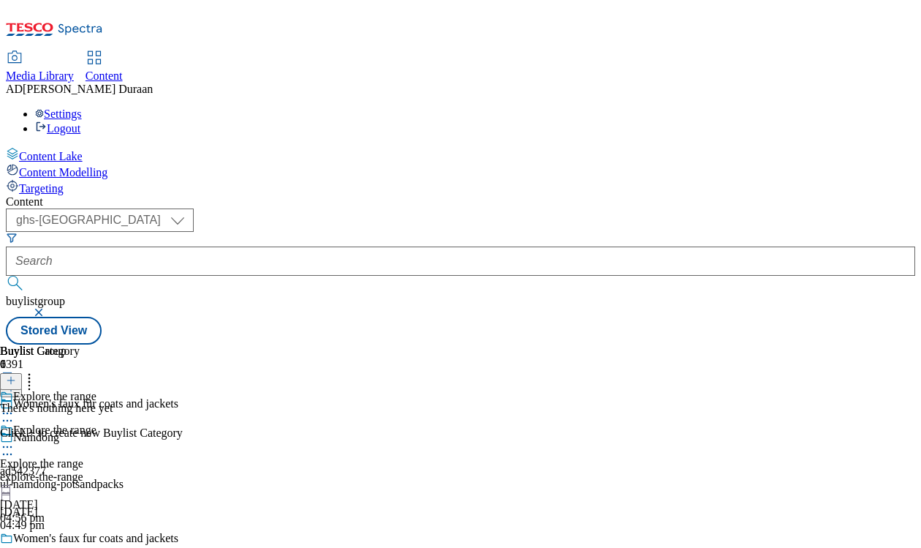
scroll to position [0, 106]
click at [16, 375] on icon at bounding box center [11, 380] width 10 height 10
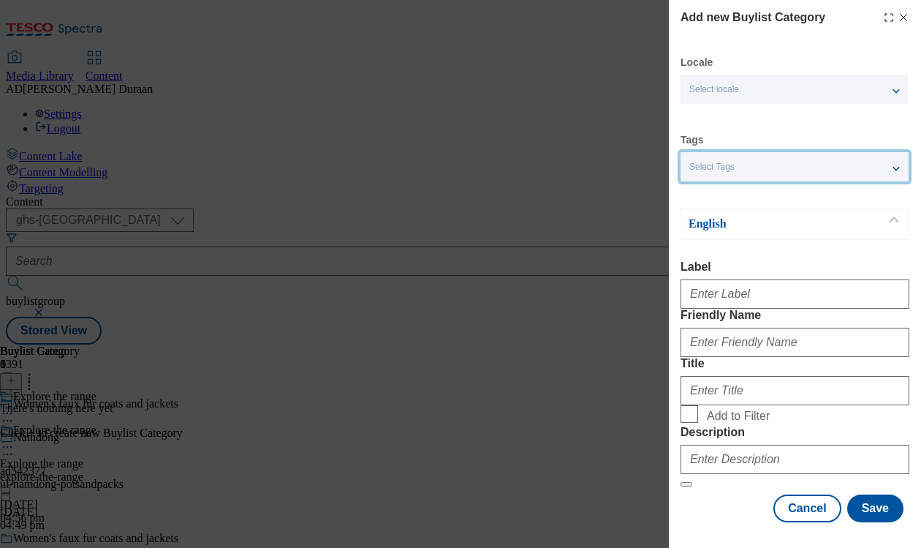
click at [757, 167] on div "Select Tags" at bounding box center [795, 166] width 228 height 29
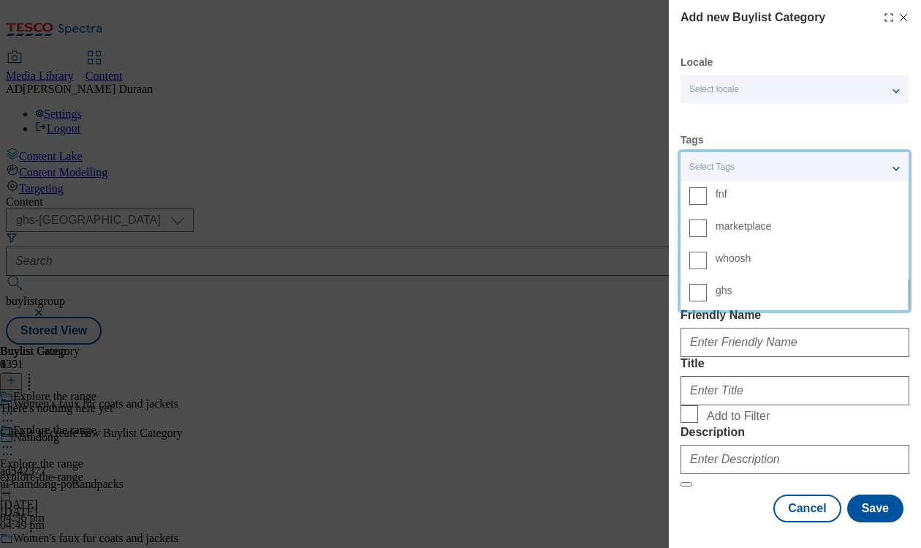
click at [750, 195] on span "fnf" at bounding box center [808, 193] width 184 height 13
click at [707, 195] on input "fnf" at bounding box center [698, 196] width 18 height 18
click at [784, 122] on div "Locale Select locale English Welsh Tags 1 tags selected fnf marketplace whoosh …" at bounding box center [795, 289] width 229 height 466
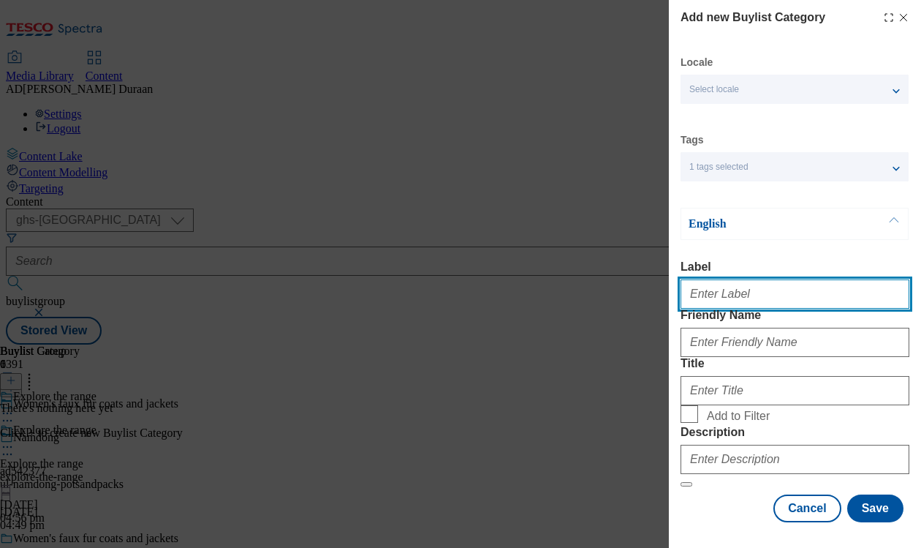
click at [802, 302] on input "Label" at bounding box center [795, 293] width 229 height 29
type input "All products"
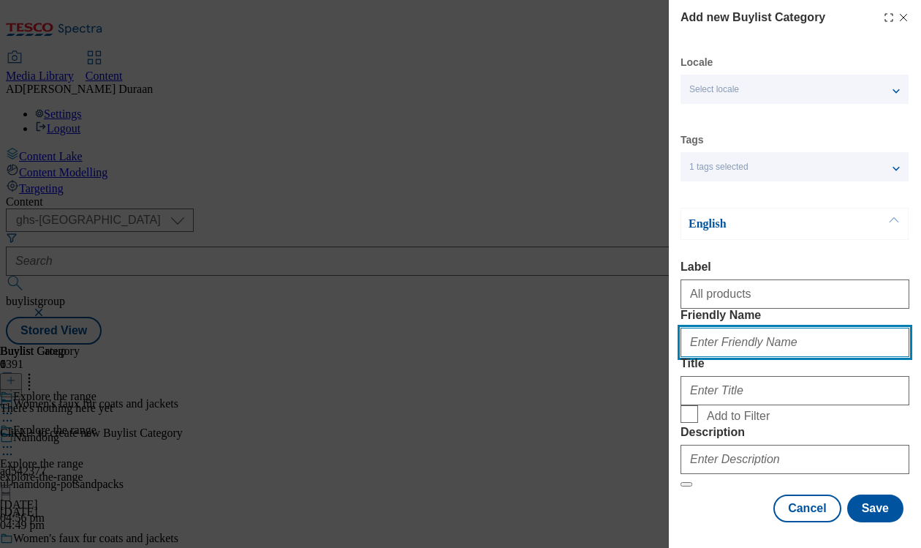
click at [776, 357] on input "Friendly Name" at bounding box center [795, 342] width 229 height 29
type input "all-products"
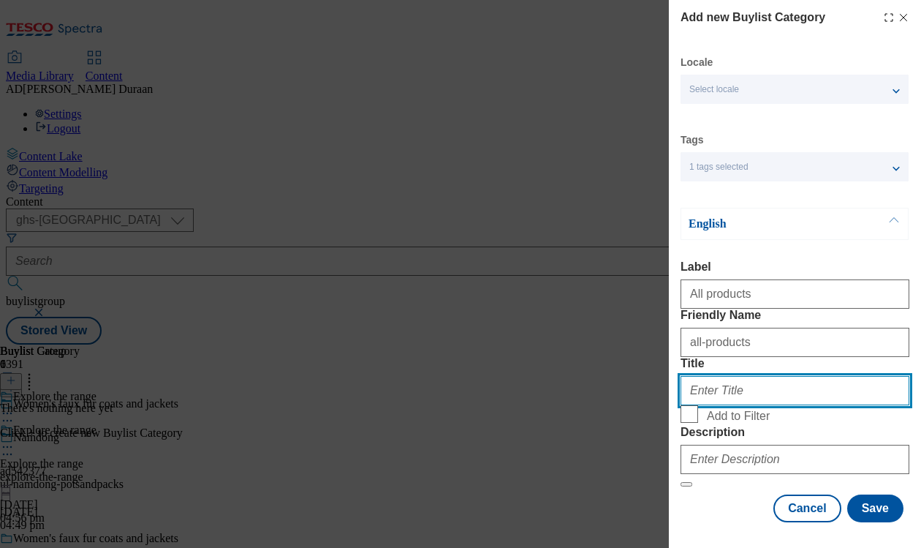
click at [715, 405] on input "Title" at bounding box center [795, 390] width 229 height 29
type input "All products"
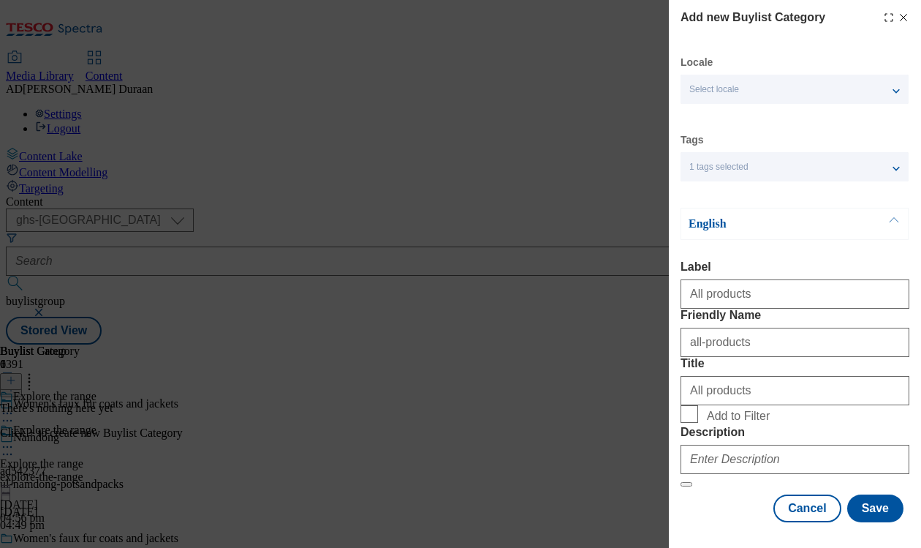
click at [816, 252] on div "English Label All products Friendly Name all-products Title All products Add to…" at bounding box center [795, 347] width 229 height 279
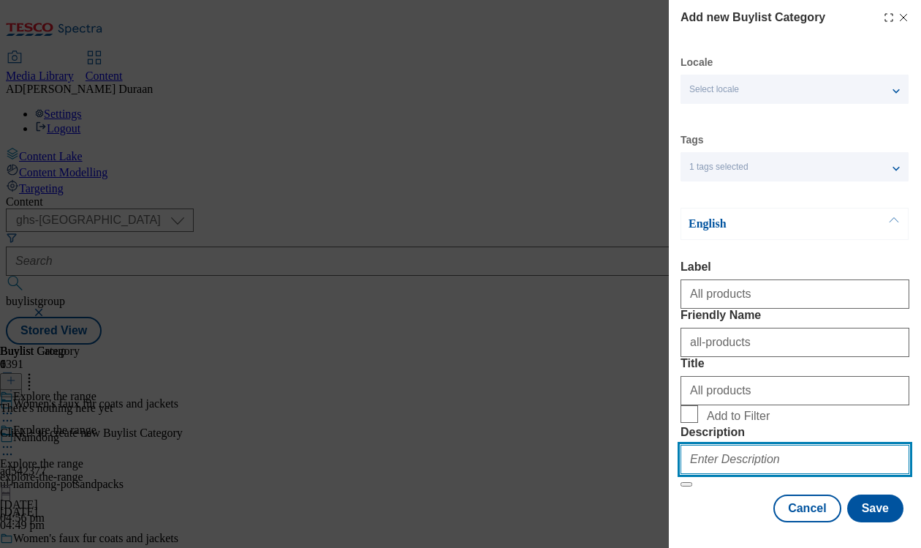
paste input "Stay on trend with our faux fur coats and jackets for women, including cropped,…"
type input "Stay on trend with our faux fur coats and jackets for women, including cropped,…"
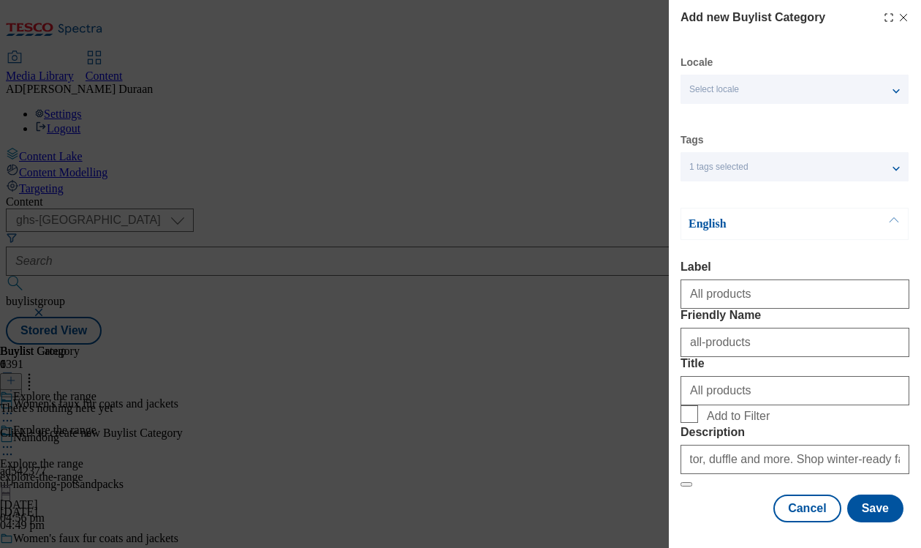
scroll to position [0, 0]
click at [701, 494] on div "Locale Select locale English Welsh Tags 1 tags selected fnf marketplace whoosh …" at bounding box center [795, 289] width 229 height 466
drag, startPoint x: 880, startPoint y: 510, endPoint x: 867, endPoint y: 505, distance: 13.4
click at [879, 510] on button "Save" at bounding box center [875, 508] width 56 height 28
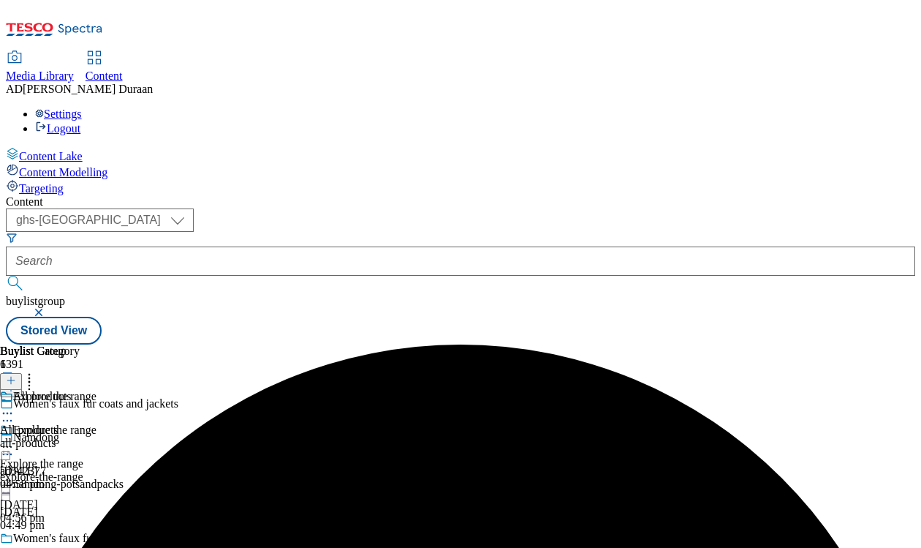
click at [80, 436] on div "all-products" at bounding box center [40, 442] width 80 height 13
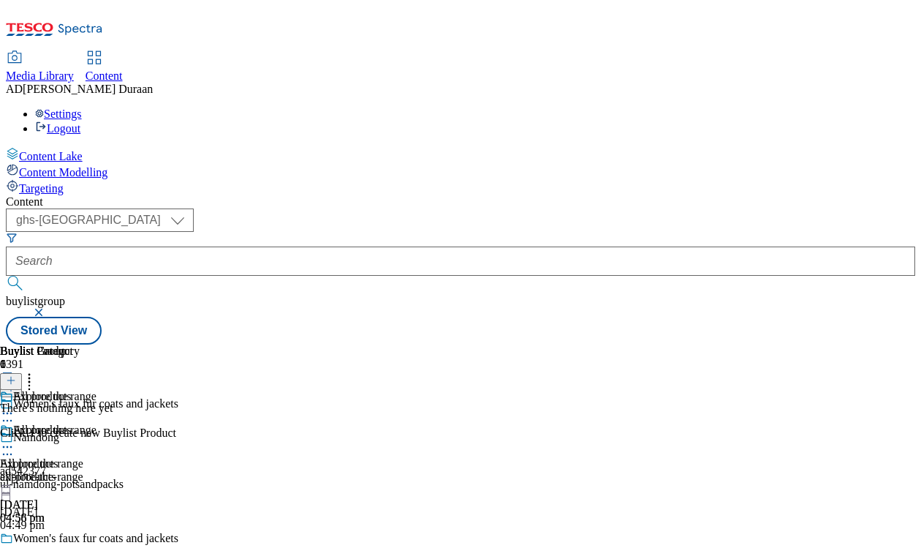
click at [16, 375] on icon at bounding box center [11, 380] width 10 height 10
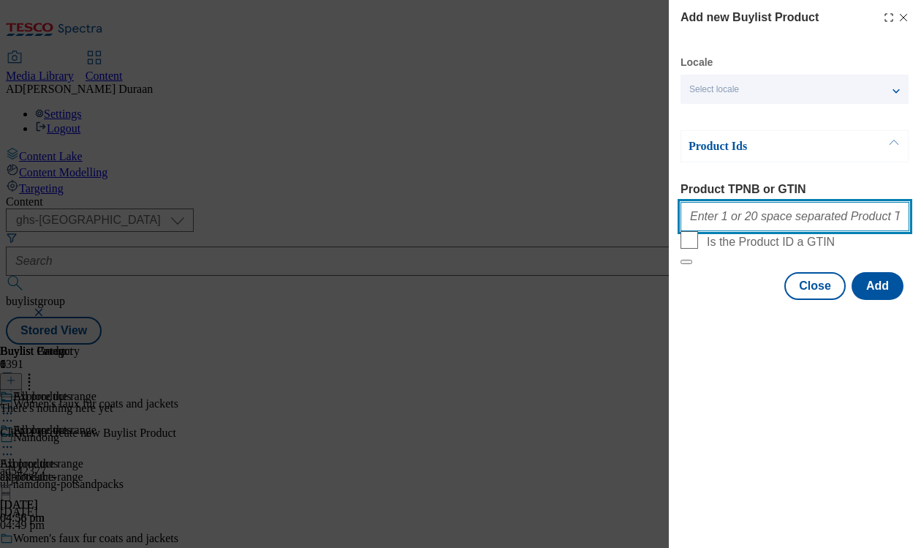
paste input "96612300 96800543 96602121 96831391 96831327 96800468 96688767 96688709 9686340…"
type input "96612300 96800543 96602121 96831391 96831327 96800468 96688767 96688709 9686340…"
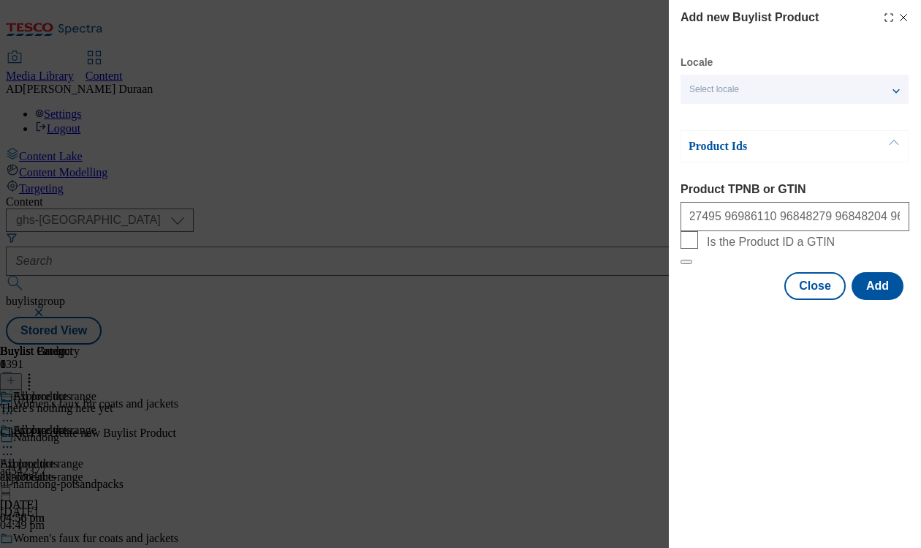
scroll to position [0, 0]
drag, startPoint x: 722, startPoint y: 348, endPoint x: 797, endPoint y: 366, distance: 77.5
click at [722, 323] on div "Modal" at bounding box center [795, 313] width 252 height 20
click at [873, 300] on button "Add" at bounding box center [878, 286] width 52 height 28
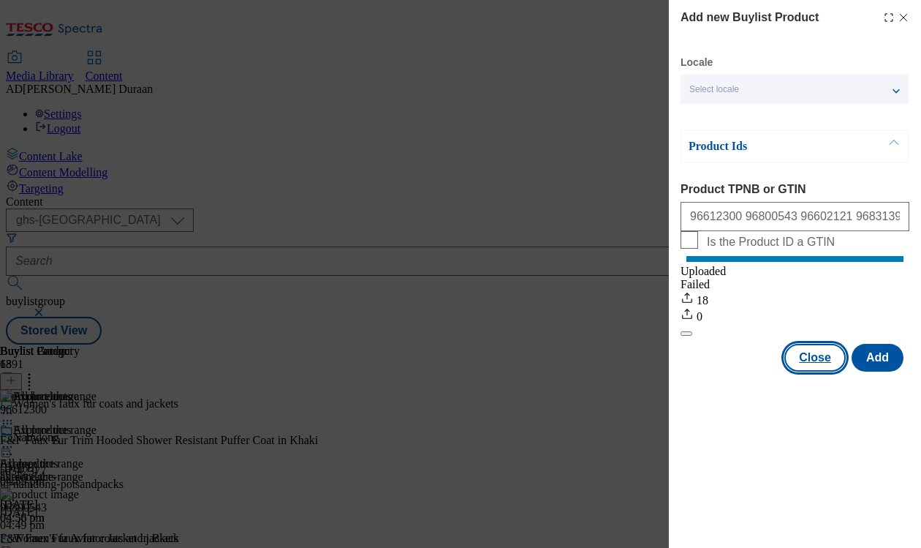
click at [814, 371] on button "Close" at bounding box center [814, 358] width 61 height 28
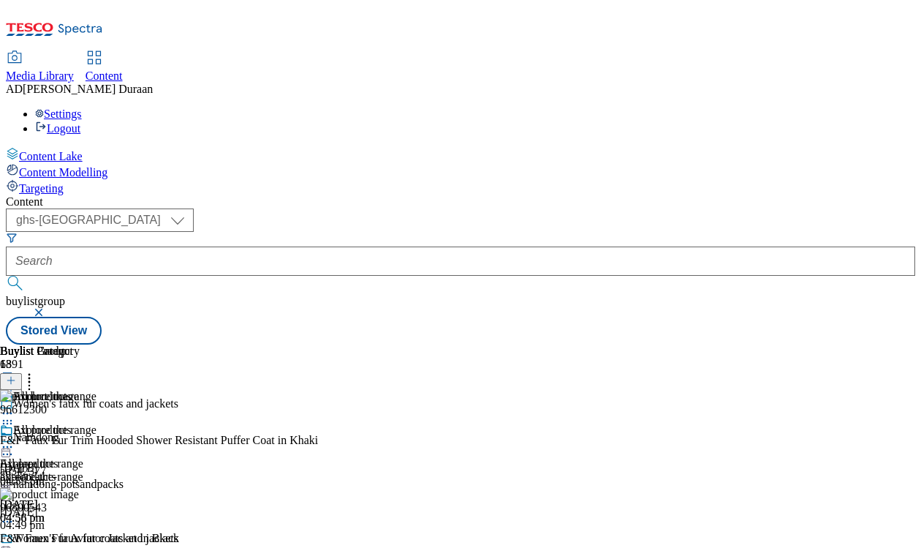
click at [15, 439] on icon at bounding box center [7, 446] width 15 height 15
click at [80, 540] on span "Preview" at bounding box center [62, 545] width 34 height 11
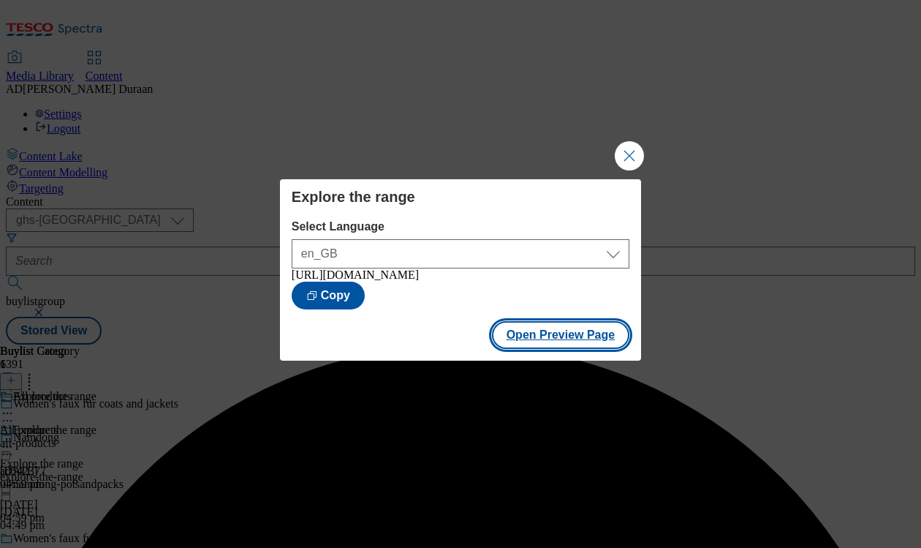
click at [549, 342] on button "Open Preview Page" at bounding box center [561, 335] width 138 height 28
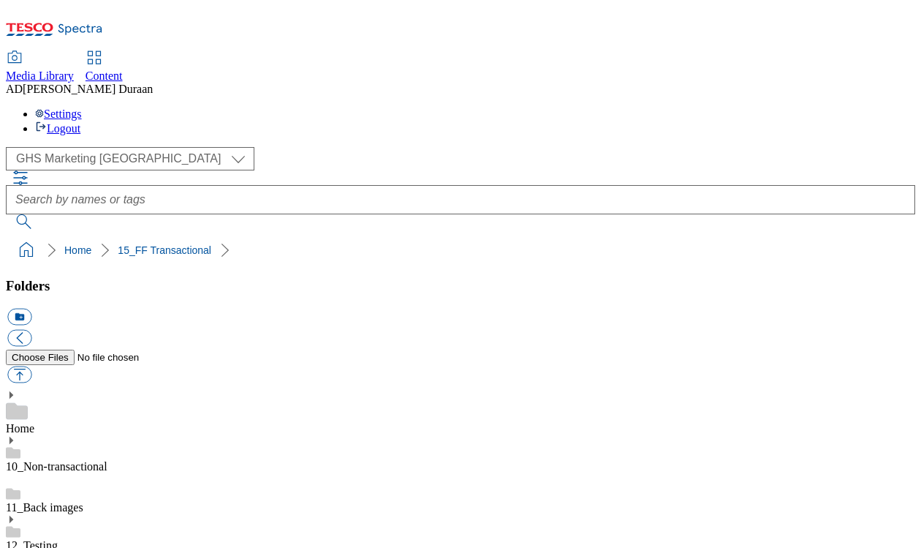
select select "flare-ghs-mktg"
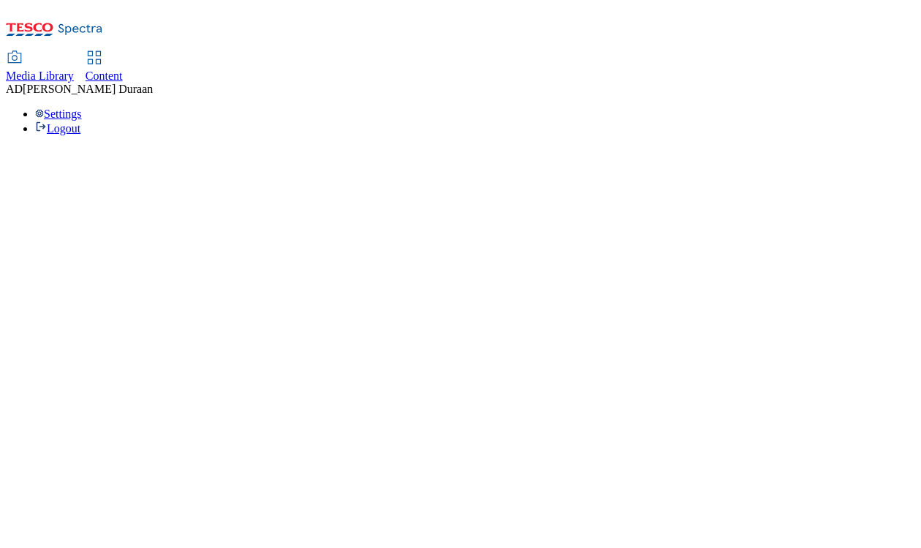
select select "flare-ghs-mktg"
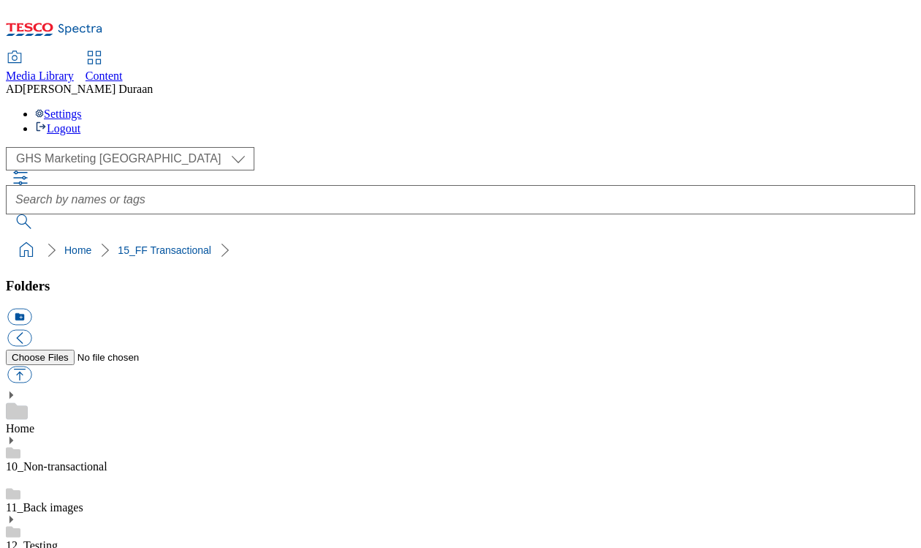
scroll to position [1380, 0]
drag, startPoint x: 697, startPoint y: 517, endPoint x: 689, endPoint y: 498, distance: 20.4
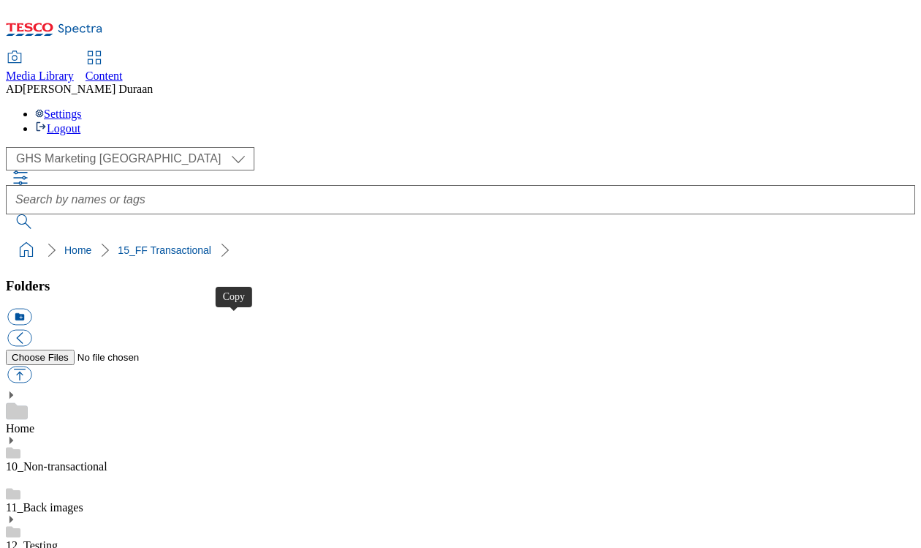
drag, startPoint x: 234, startPoint y: 321, endPoint x: 260, endPoint y: 339, distance: 31.6
